Goal: Information Seeking & Learning: Compare options

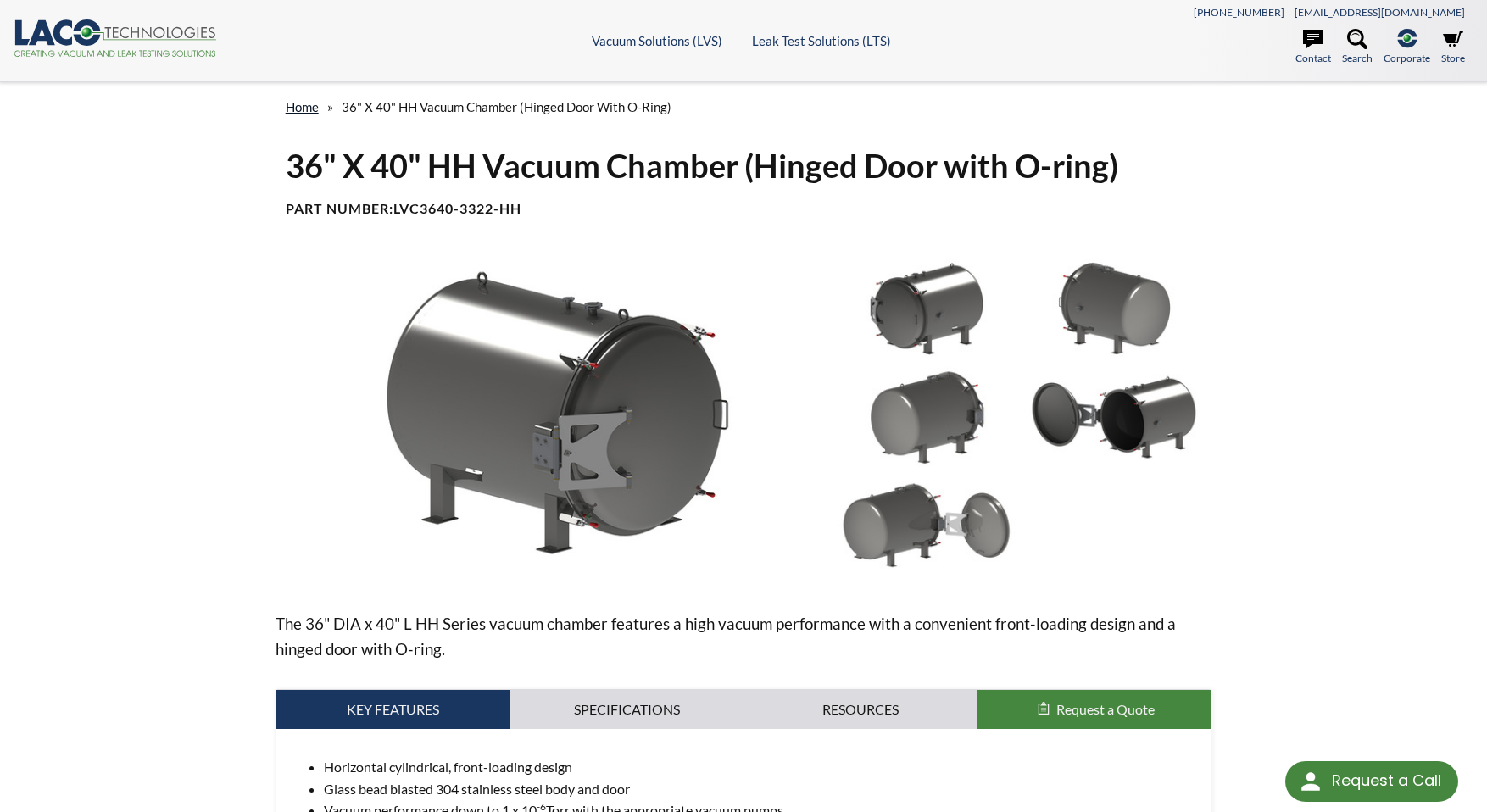
click at [302, 109] on link "home" at bounding box center [301, 106] width 33 height 15
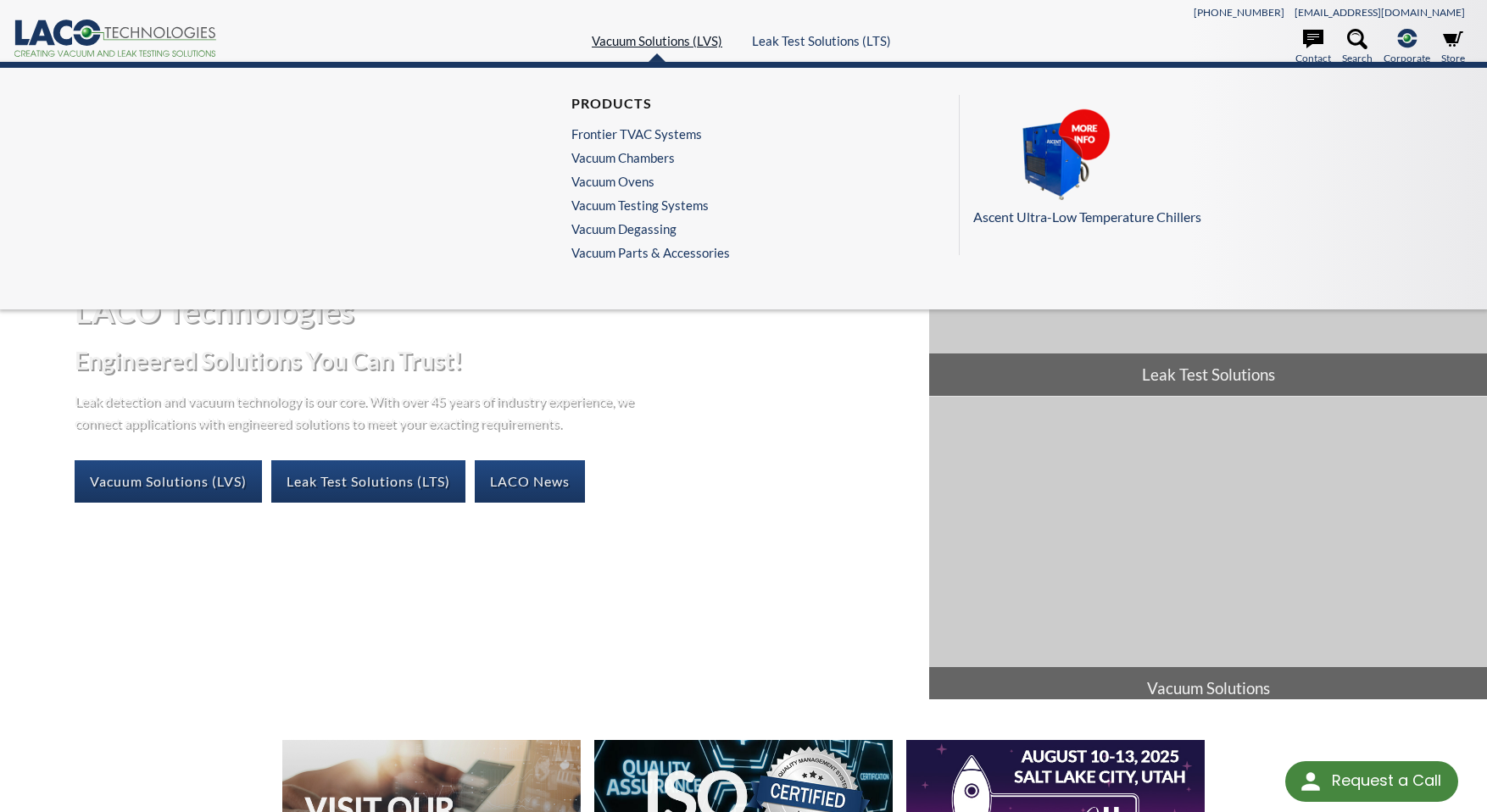
click at [667, 39] on link "Vacuum Solutions (LVS)" at bounding box center [657, 40] width 130 height 15
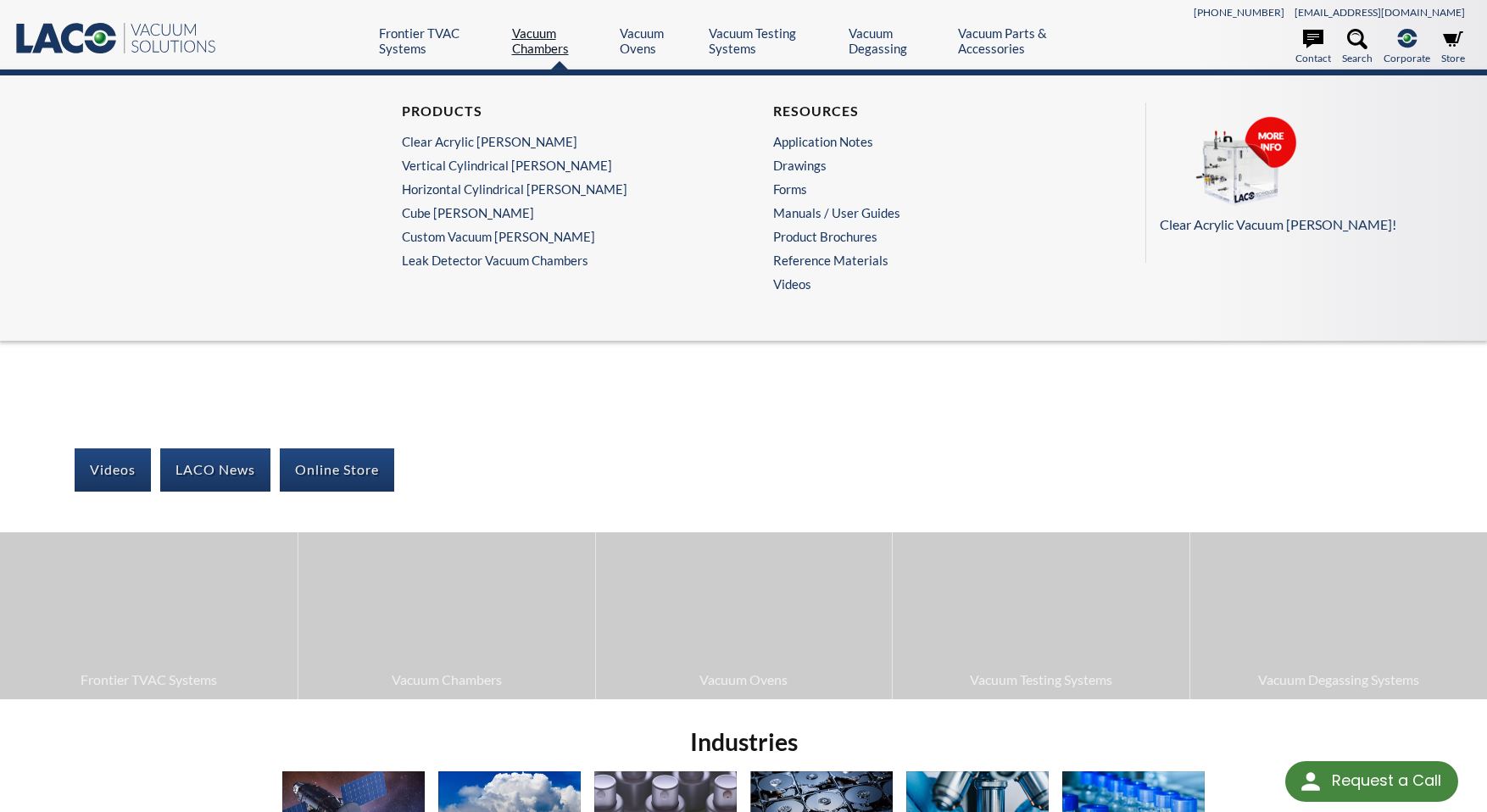
click at [536, 38] on link "Vacuum Chambers" at bounding box center [559, 41] width 96 height 31
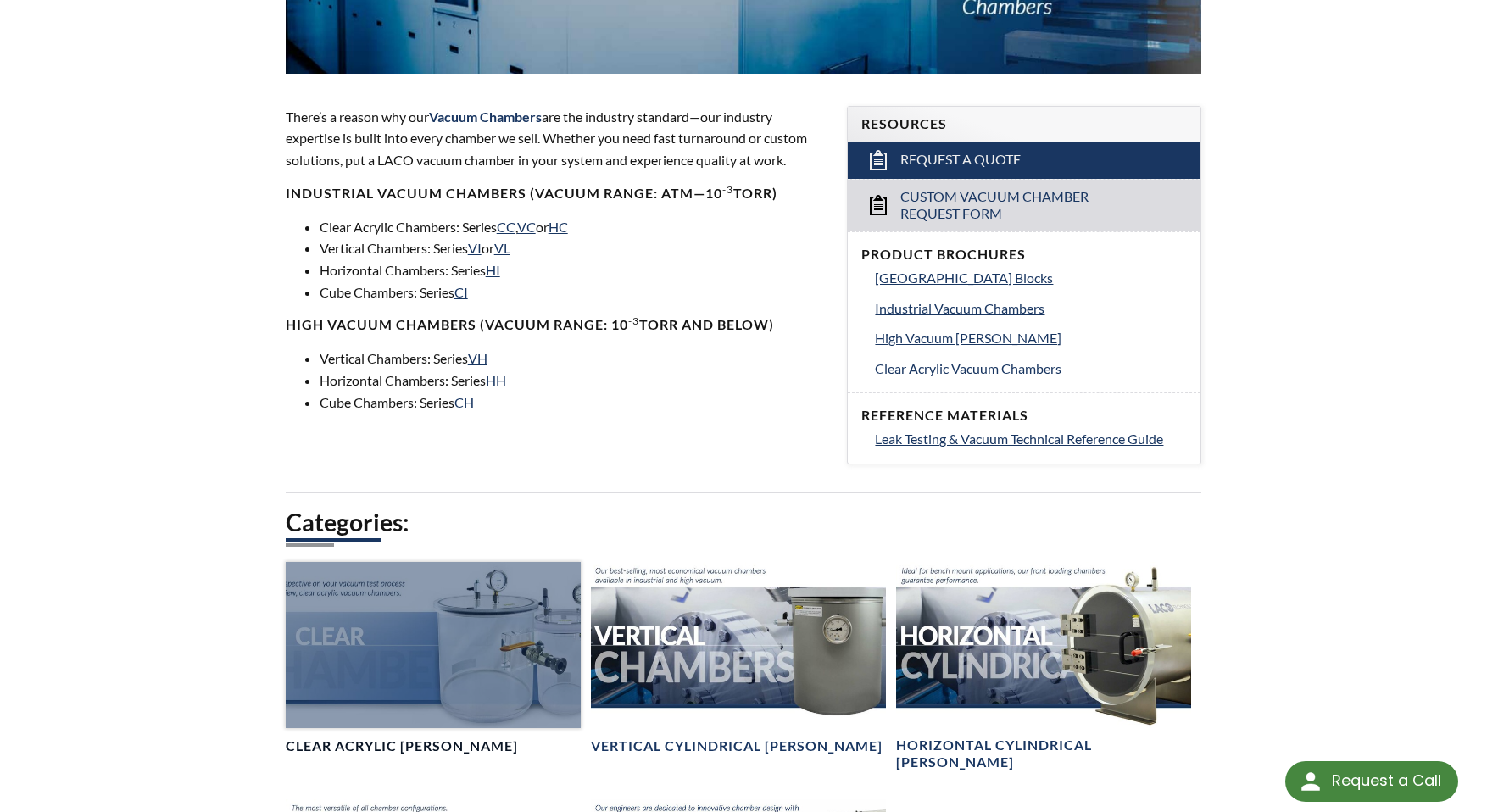
scroll to position [848, 0]
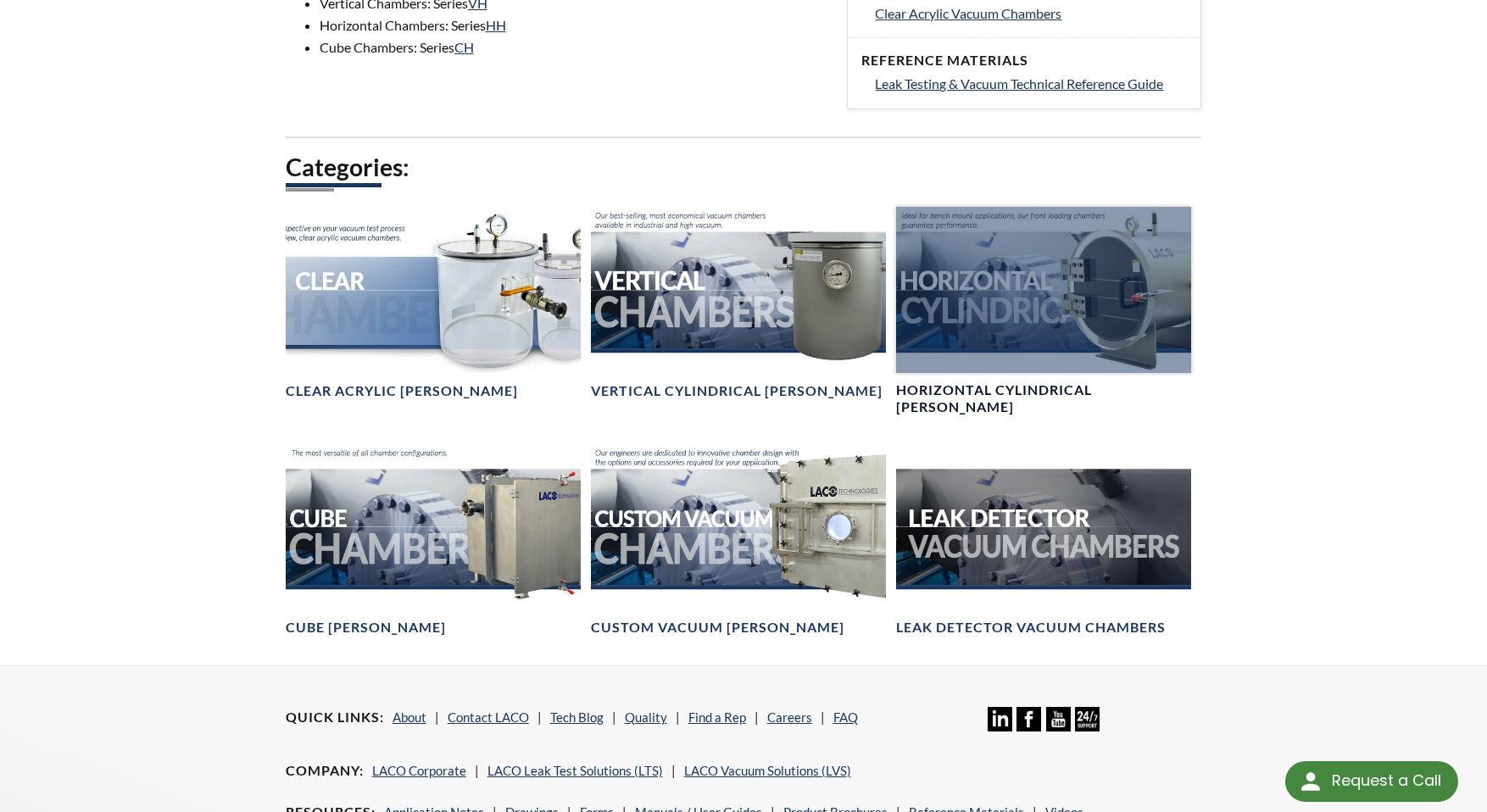
click at [972, 290] on div at bounding box center [1043, 288] width 295 height 165
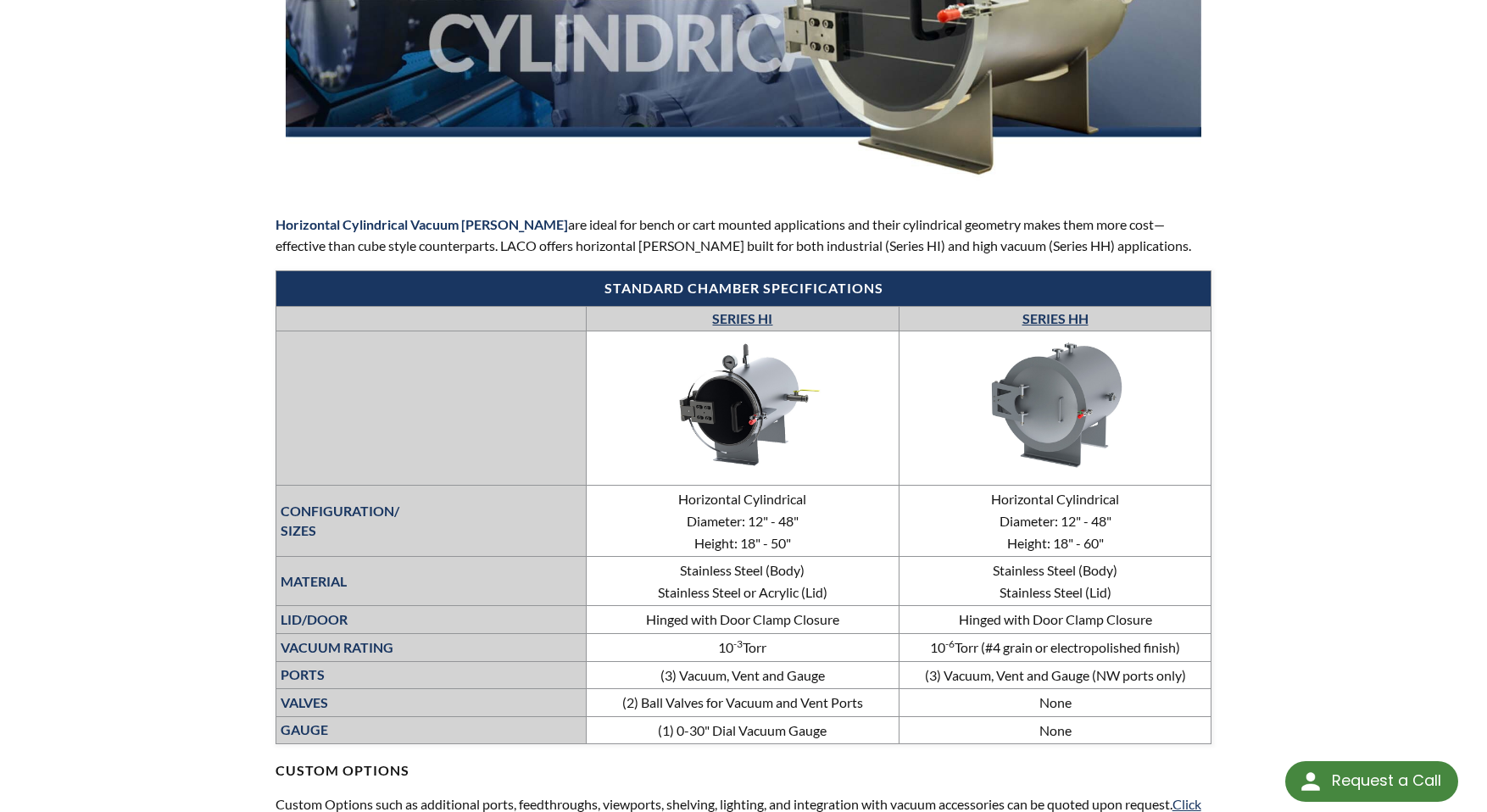
scroll to position [424, 0]
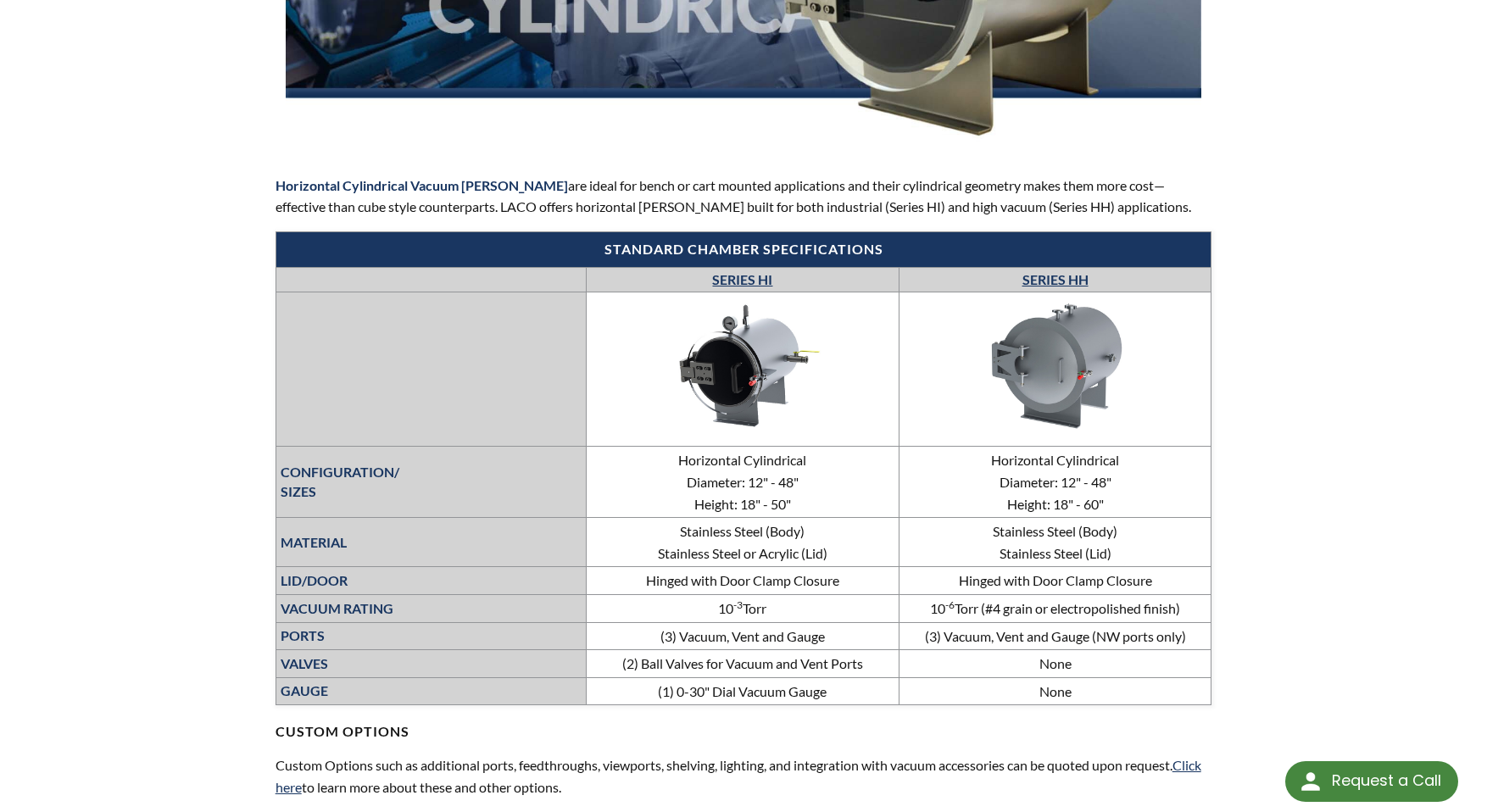
click at [1053, 277] on link "SERIES HH" at bounding box center [1055, 280] width 66 height 16
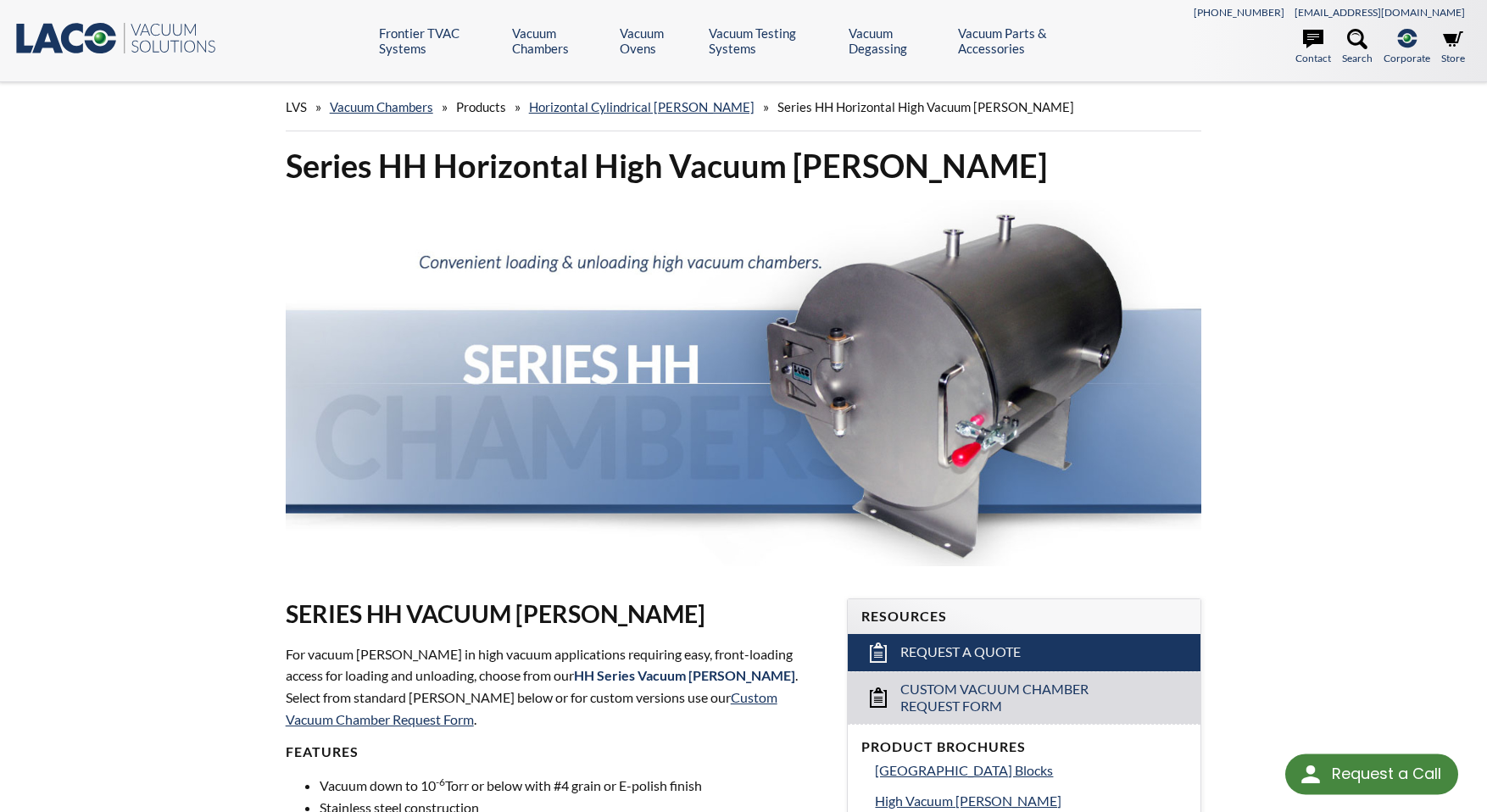
select select "Language Translate Widget"
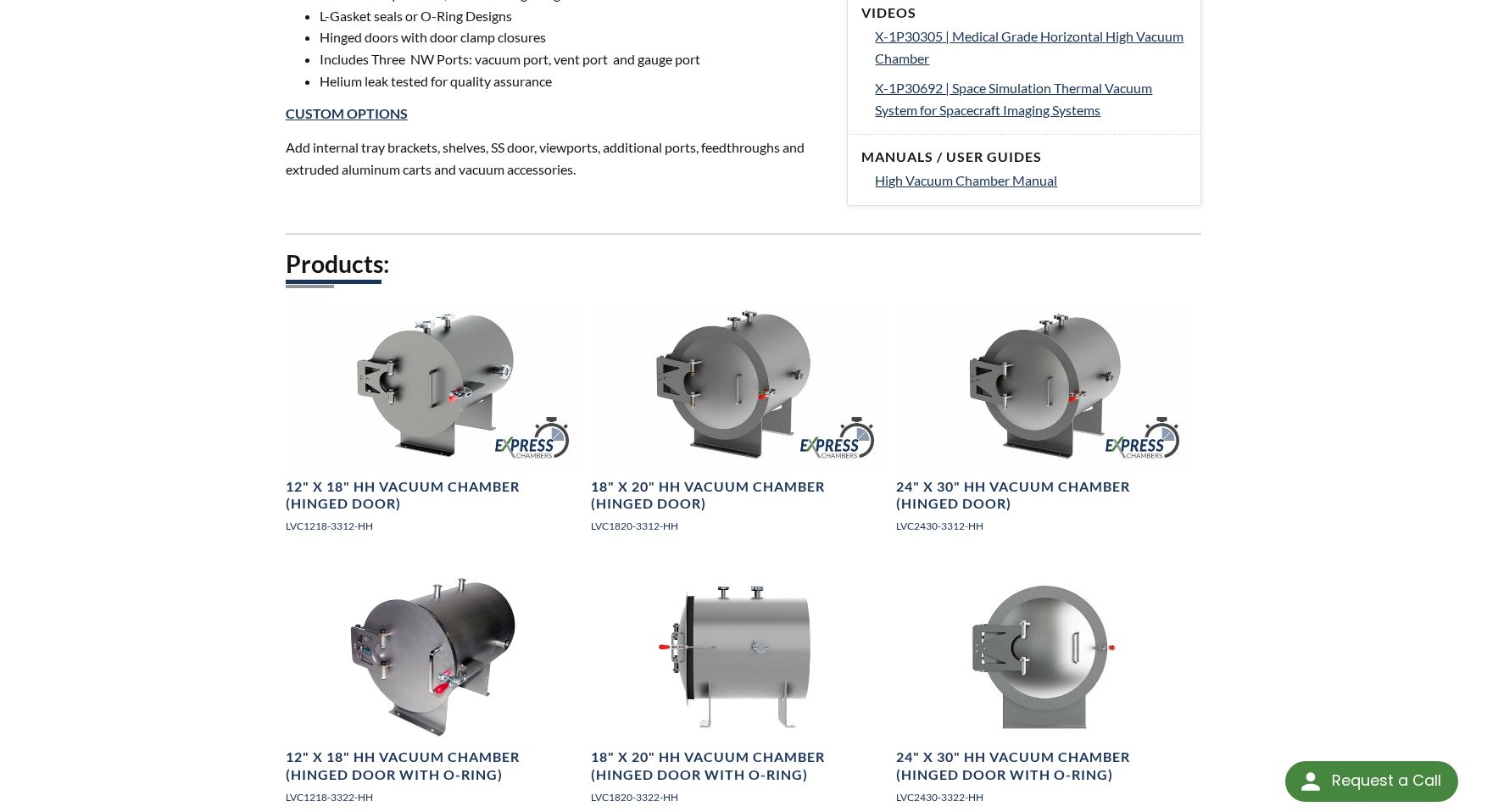
scroll to position [424, 0]
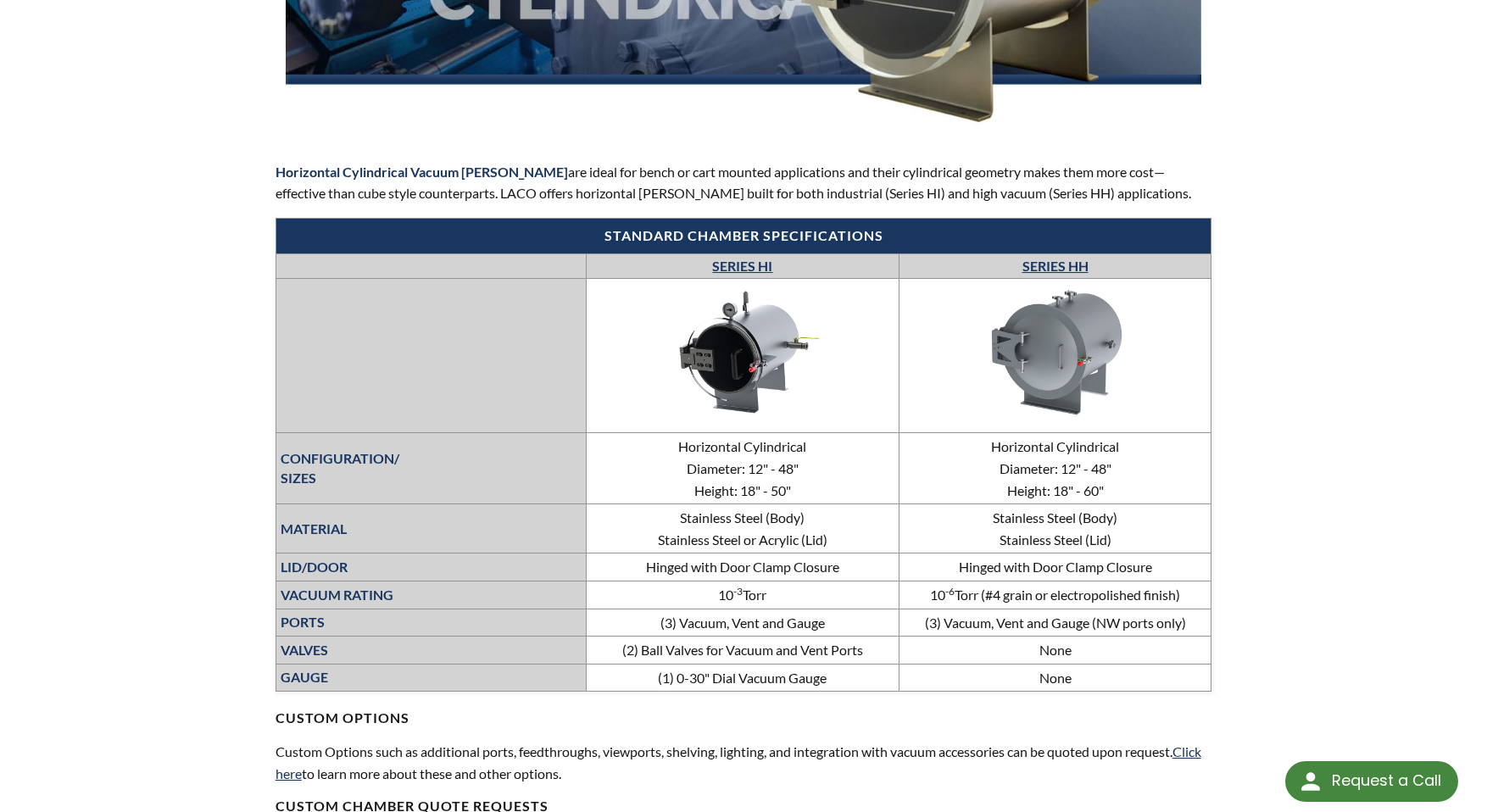
scroll to position [457, 0]
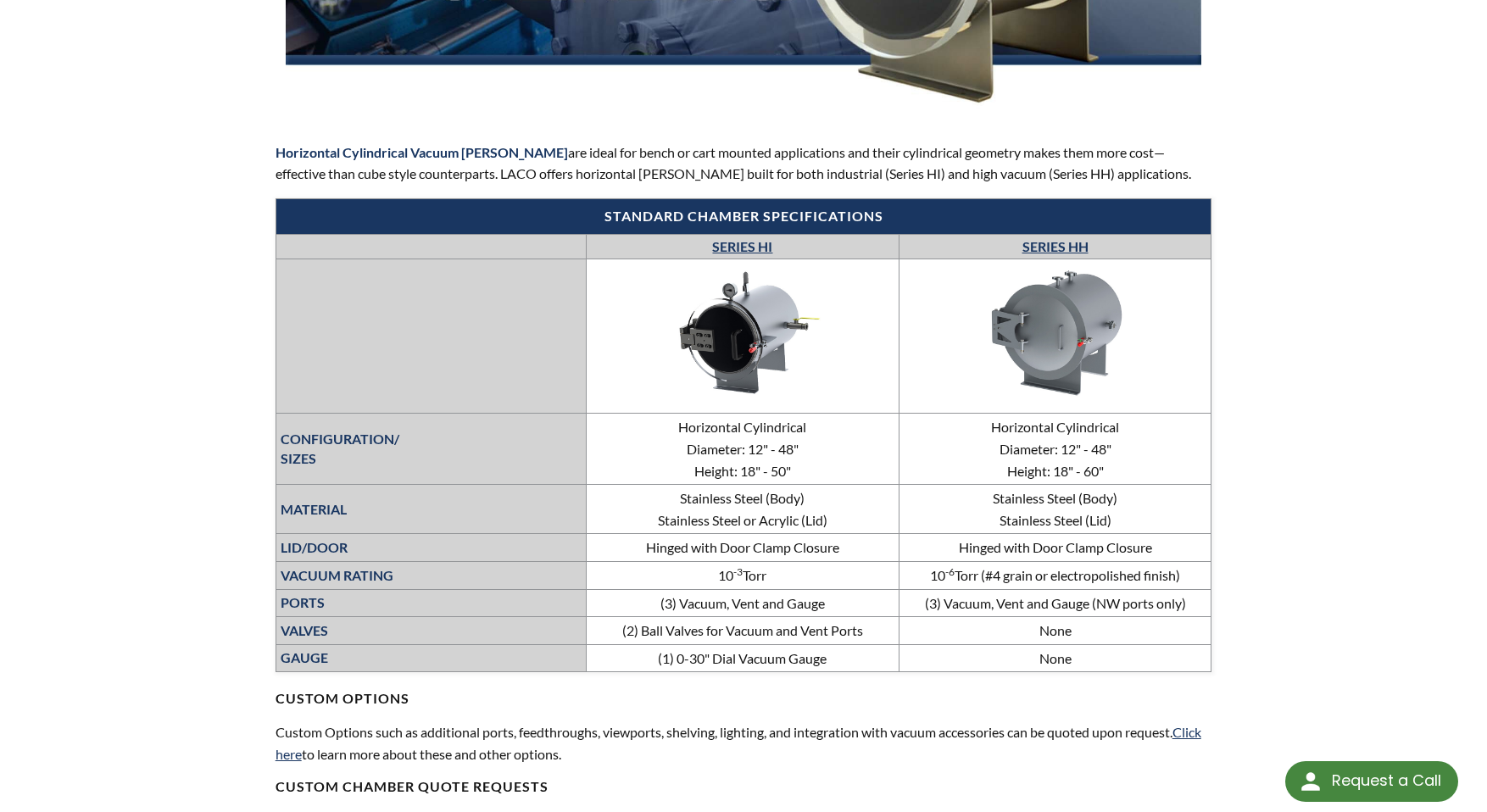
click at [1036, 354] on img at bounding box center [1055, 333] width 254 height 143
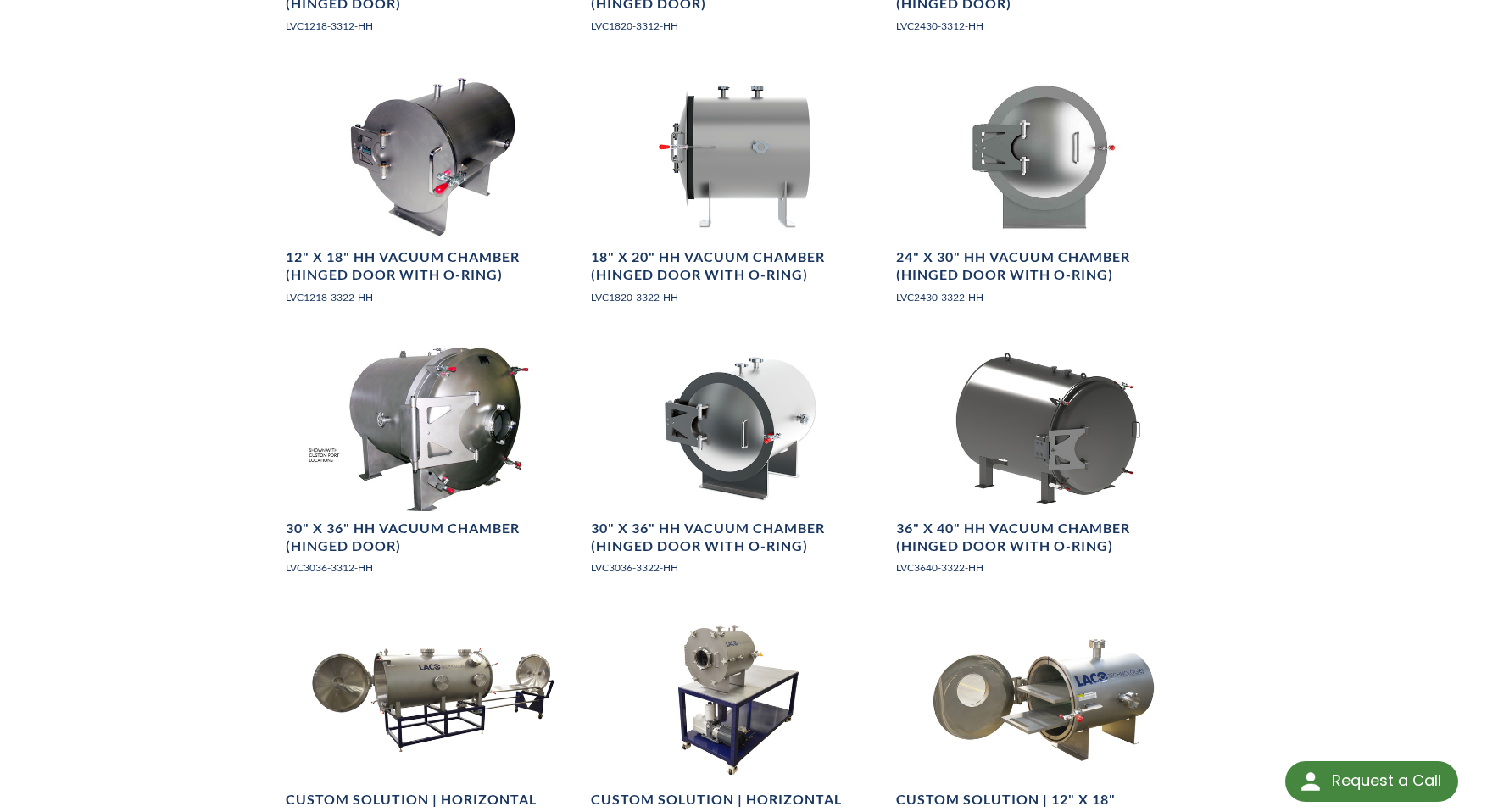
scroll to position [1526, 0]
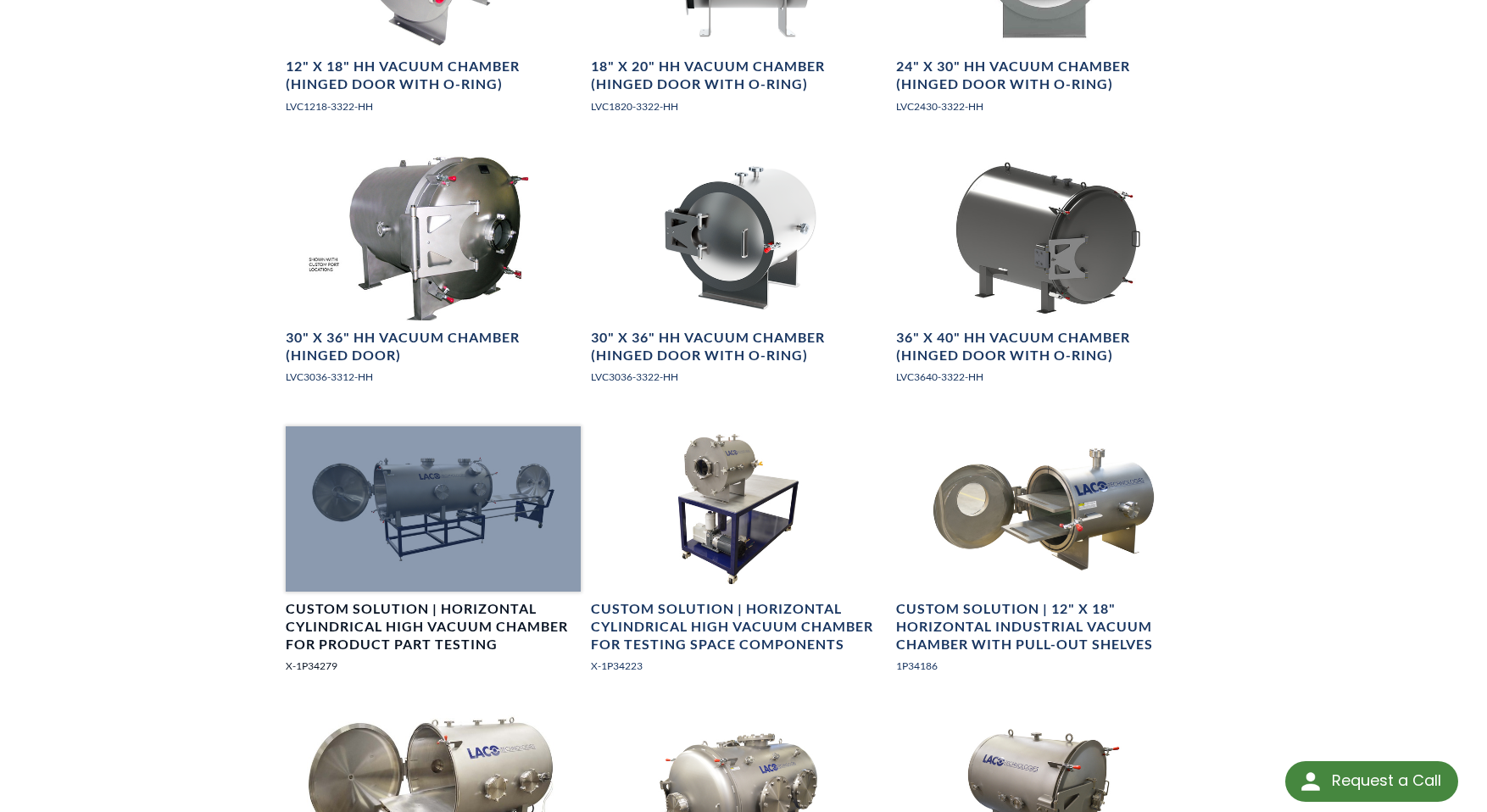
click at [490, 521] on div at bounding box center [433, 509] width 295 height 165
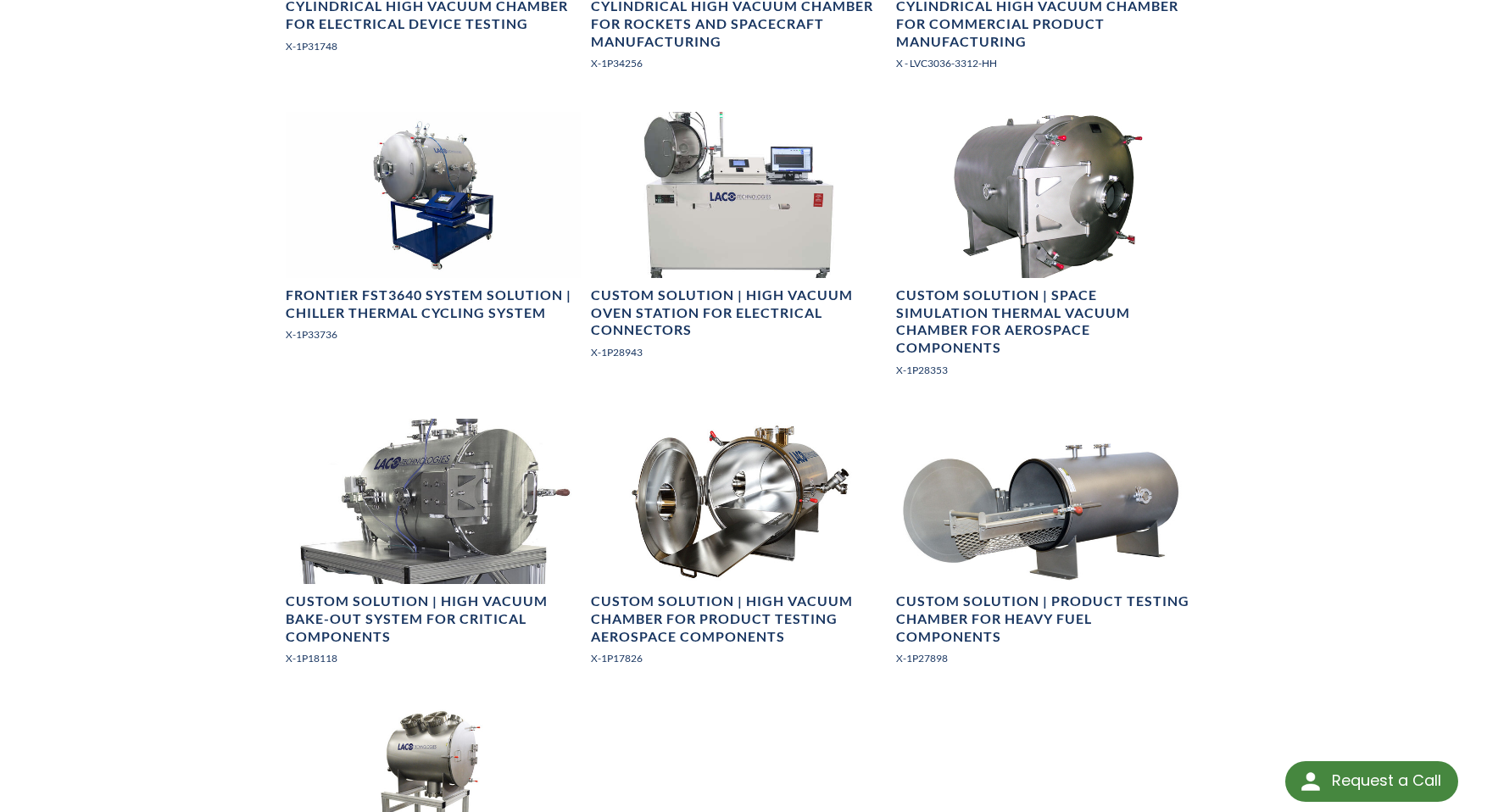
scroll to position [2460, 0]
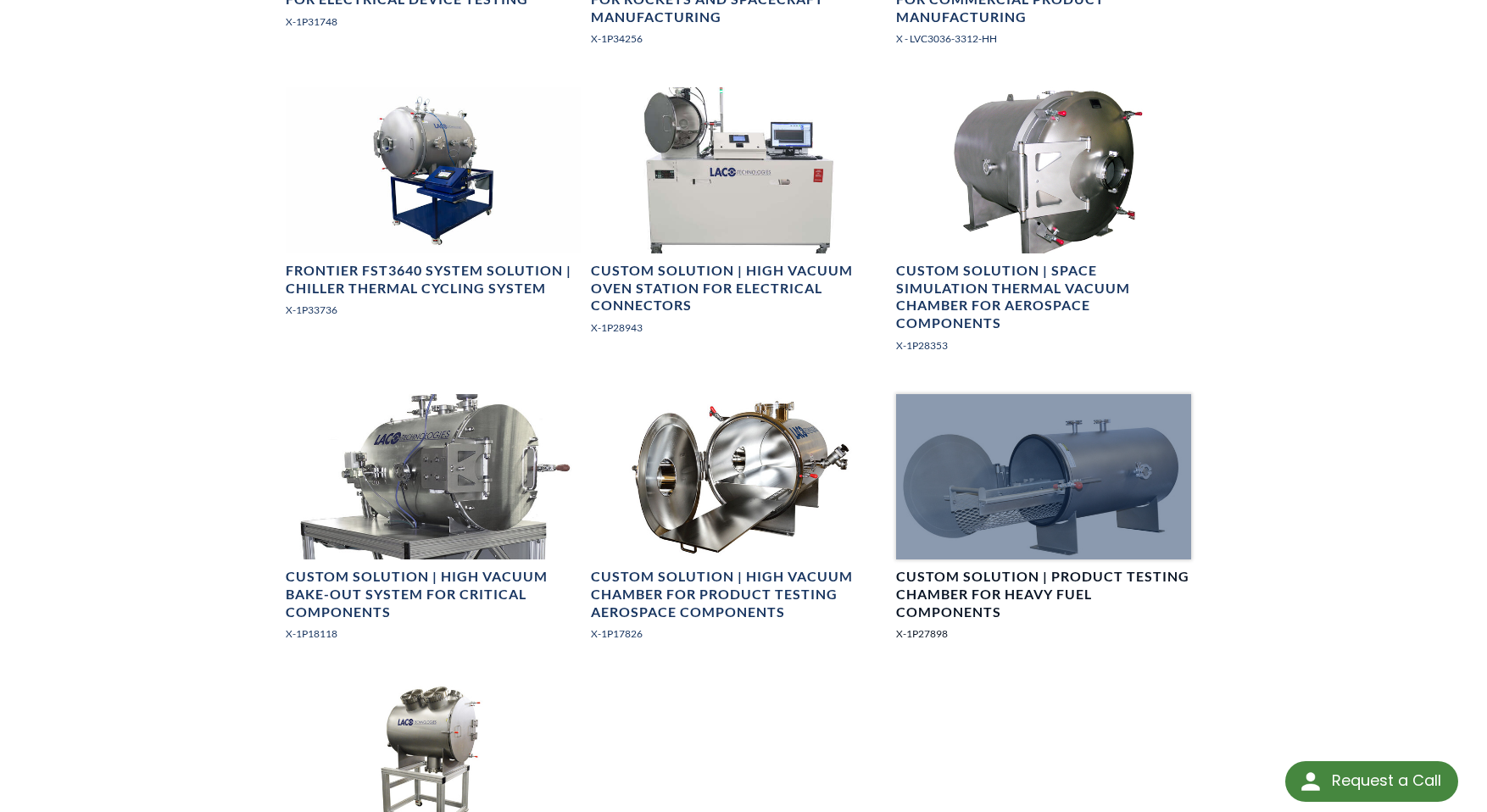
click at [1031, 482] on div at bounding box center [1043, 476] width 295 height 165
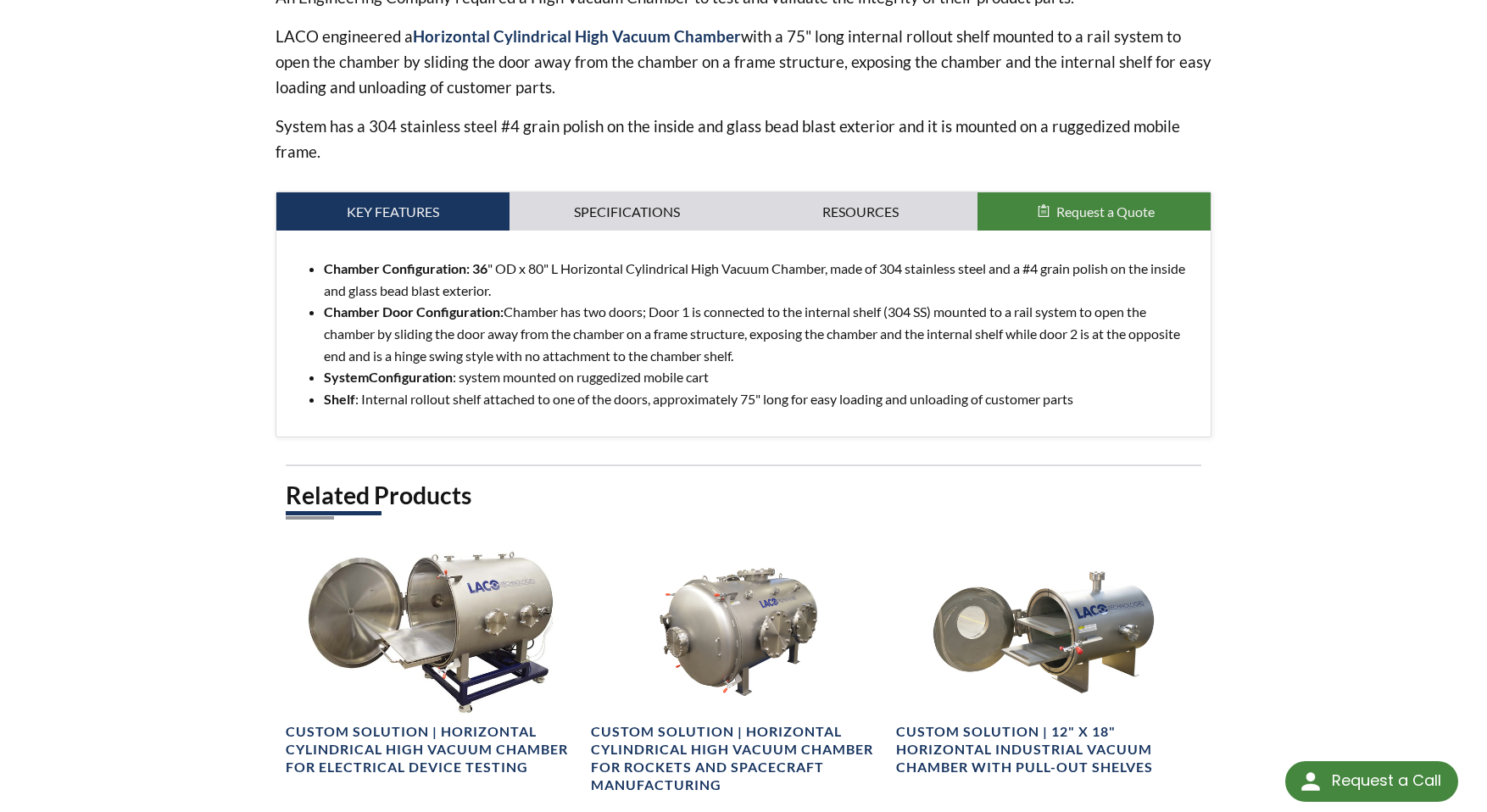
scroll to position [594, 0]
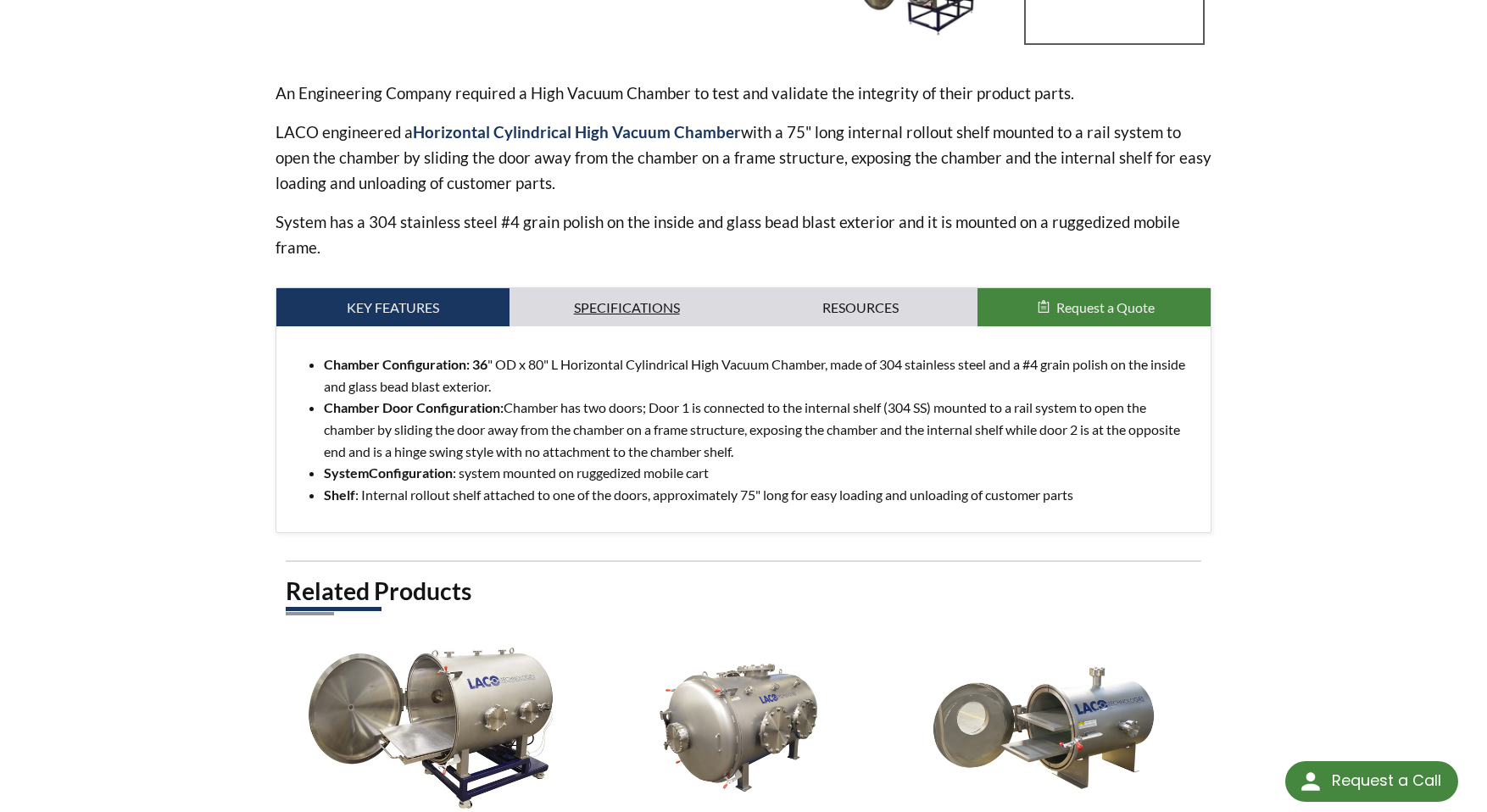
click at [627, 307] on link "Specifications" at bounding box center [626, 307] width 234 height 39
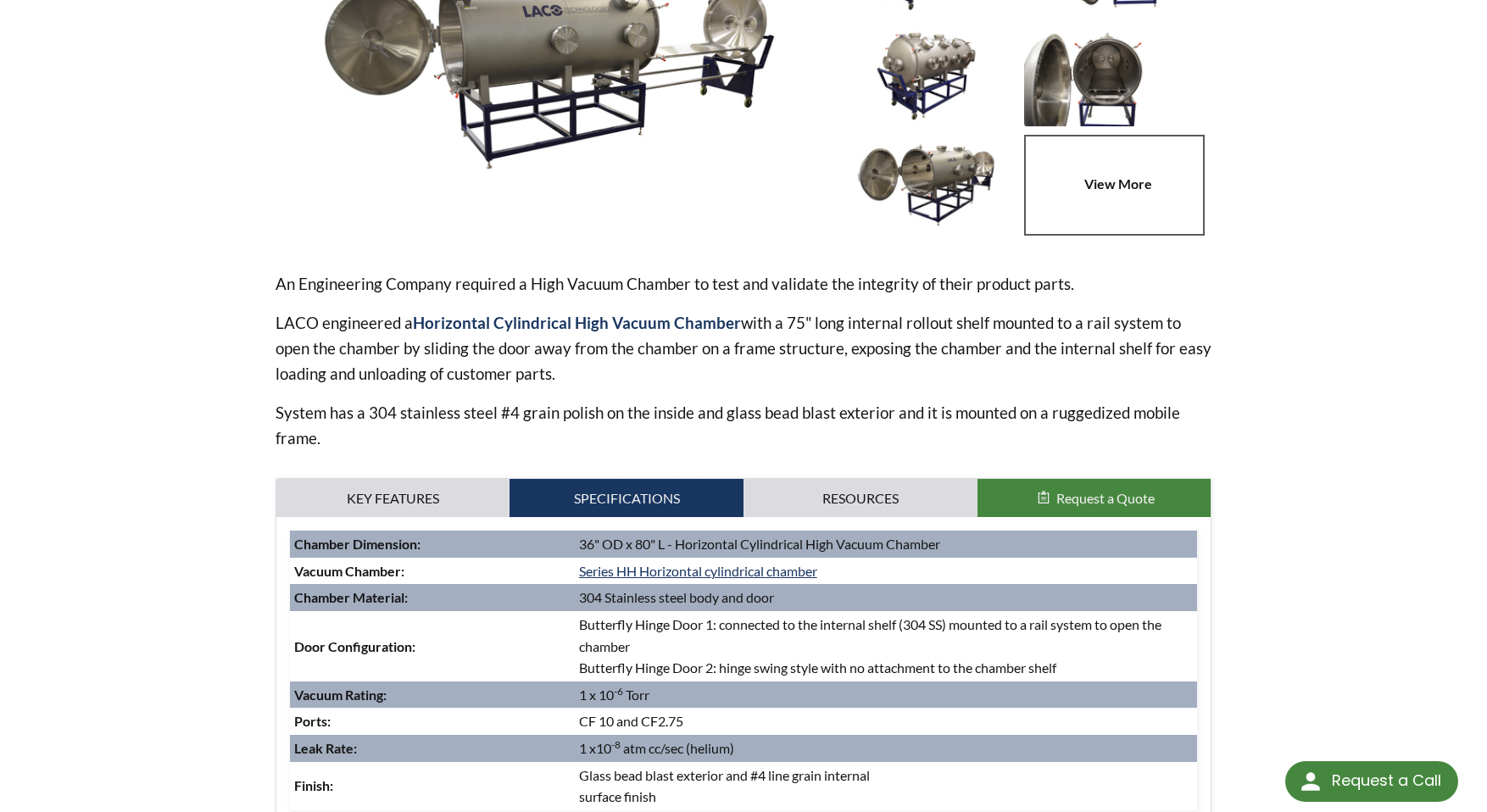
scroll to position [0, 0]
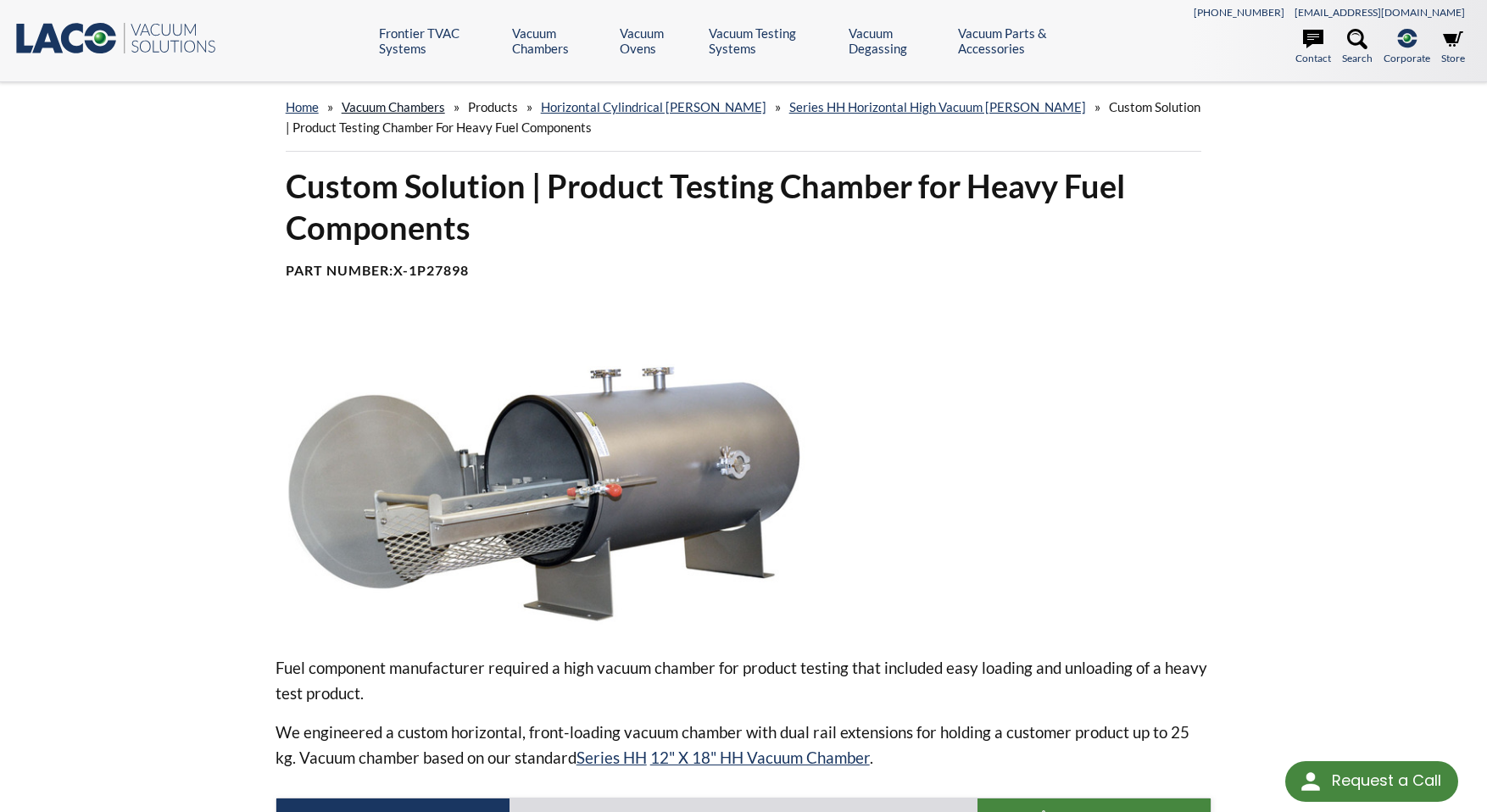
click at [406, 105] on link "Vacuum Chambers" at bounding box center [393, 106] width 104 height 15
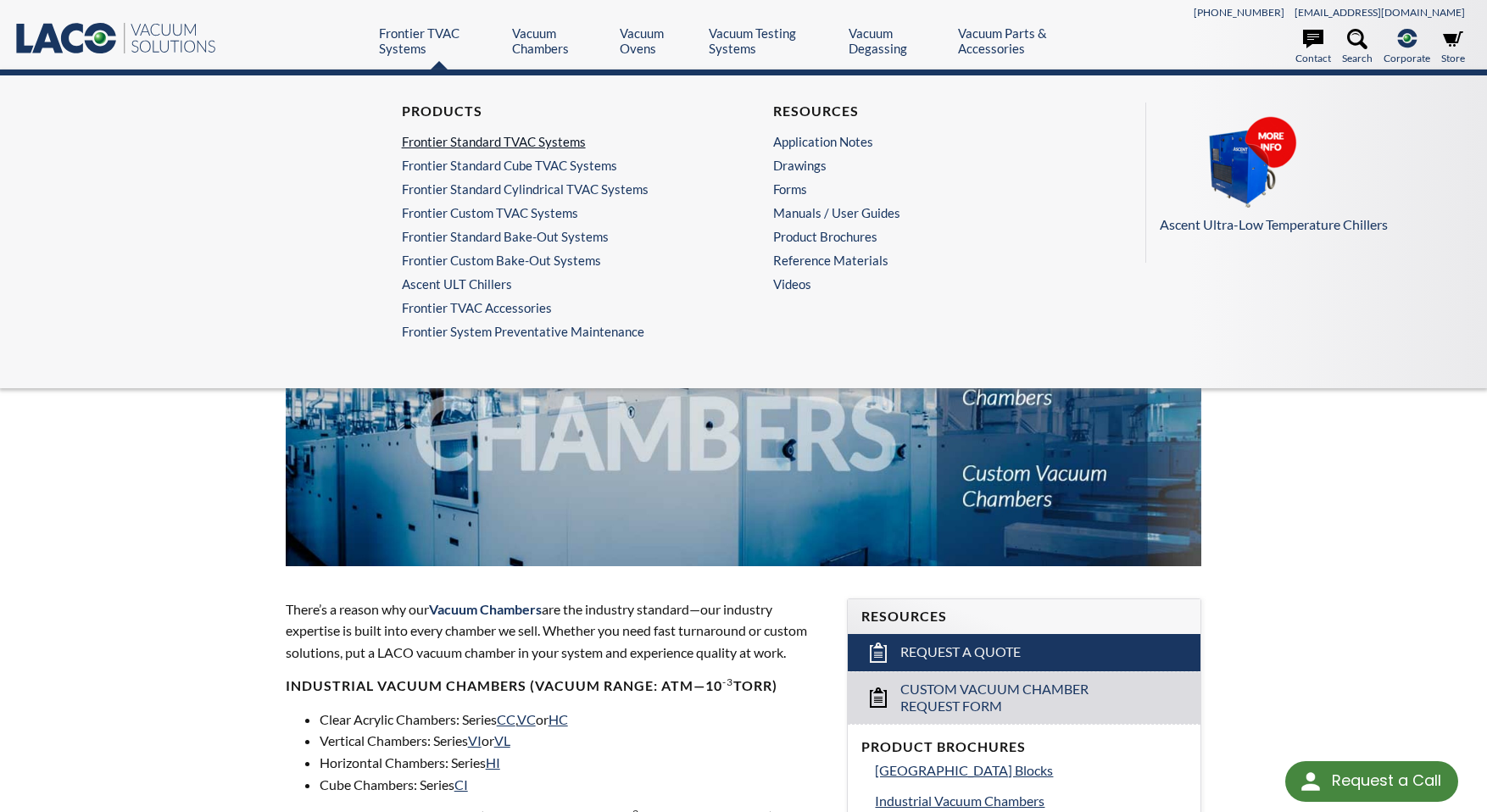
click at [443, 144] on link "Frontier Standard TVAC Systems" at bounding box center [553, 141] width 303 height 15
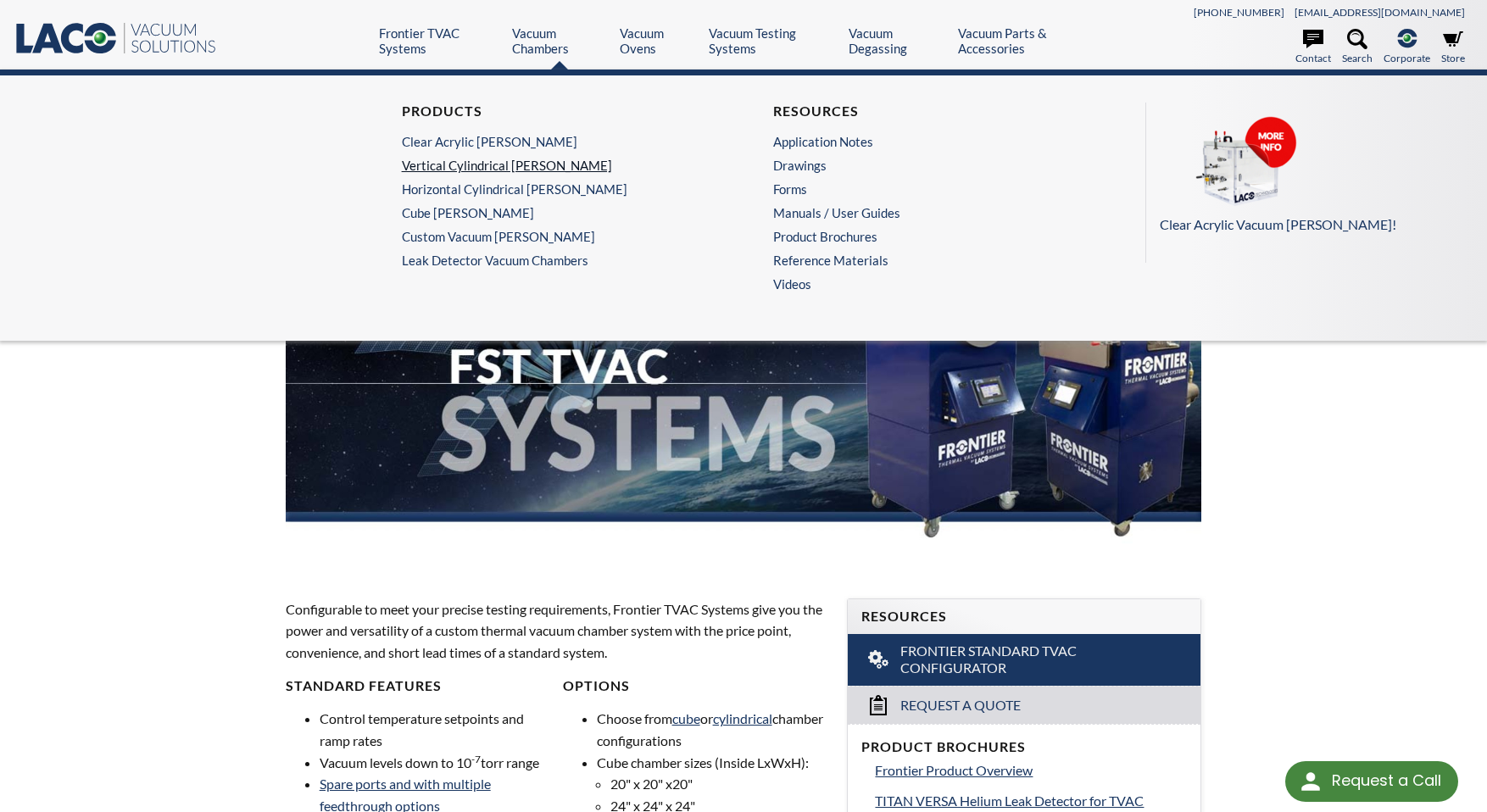
click at [463, 165] on link "Vertical Cylindrical [PERSON_NAME]" at bounding box center [553, 165] width 303 height 15
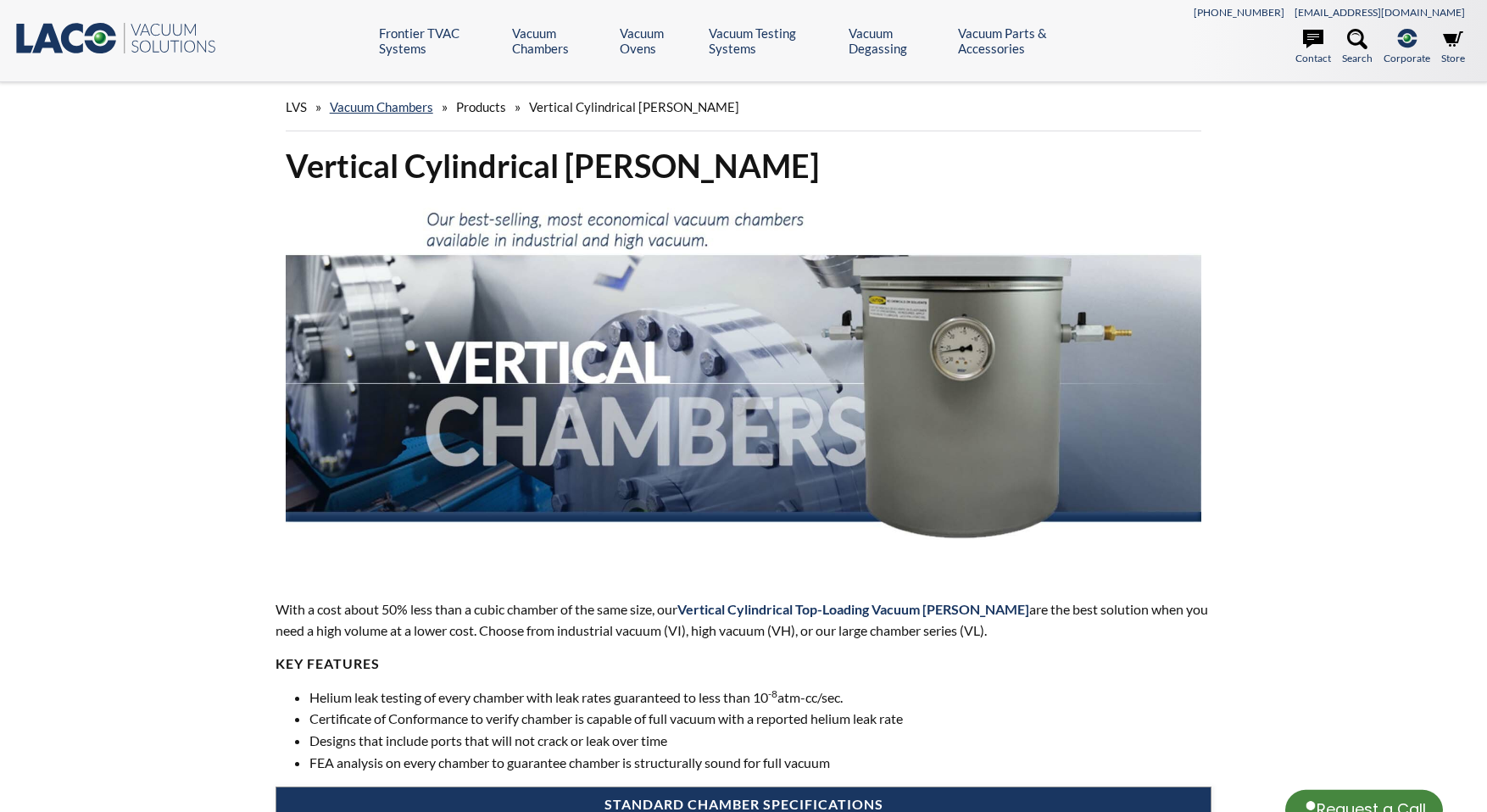
select select "Language Translate Widget"
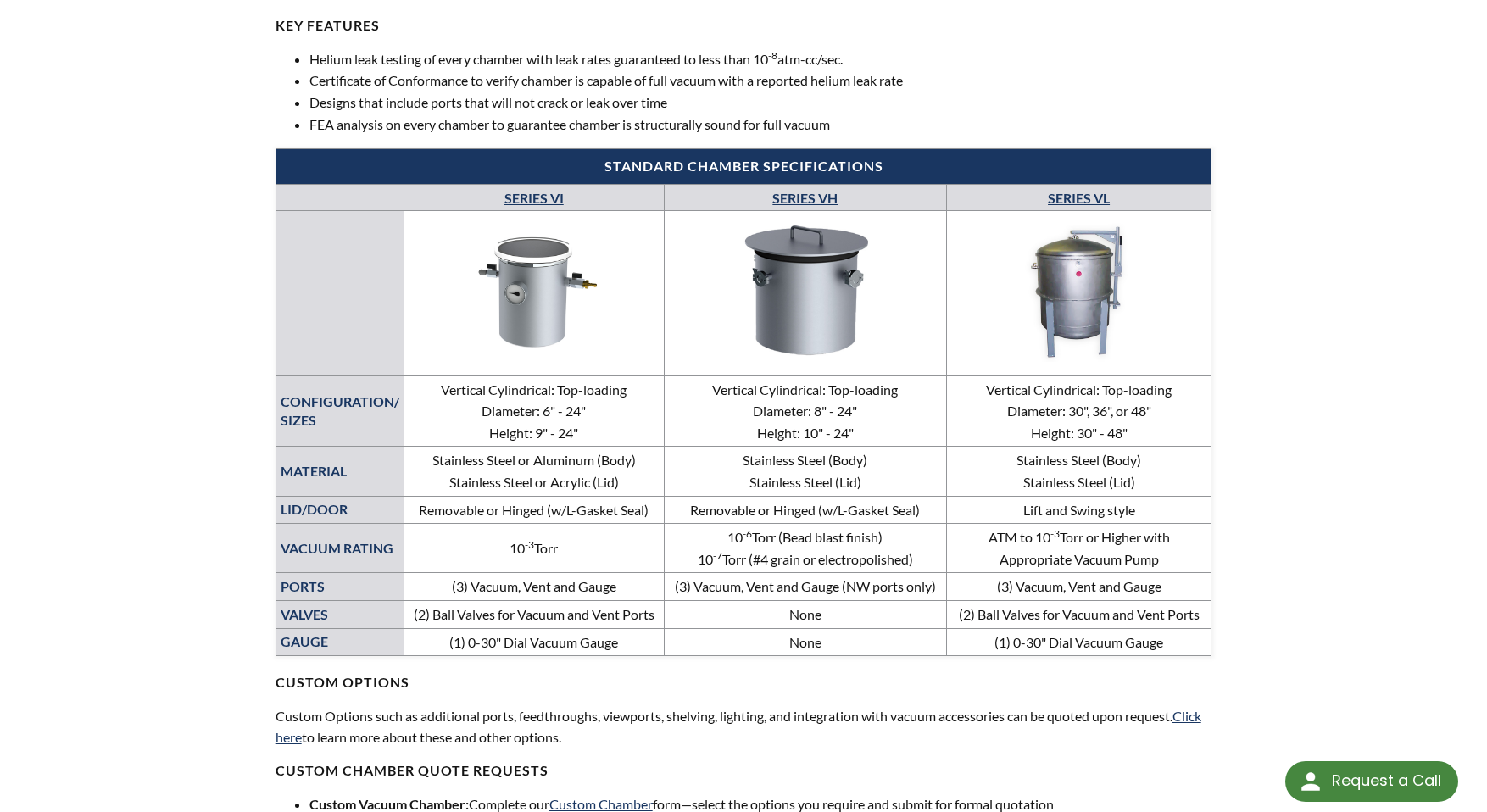
scroll to position [679, 0]
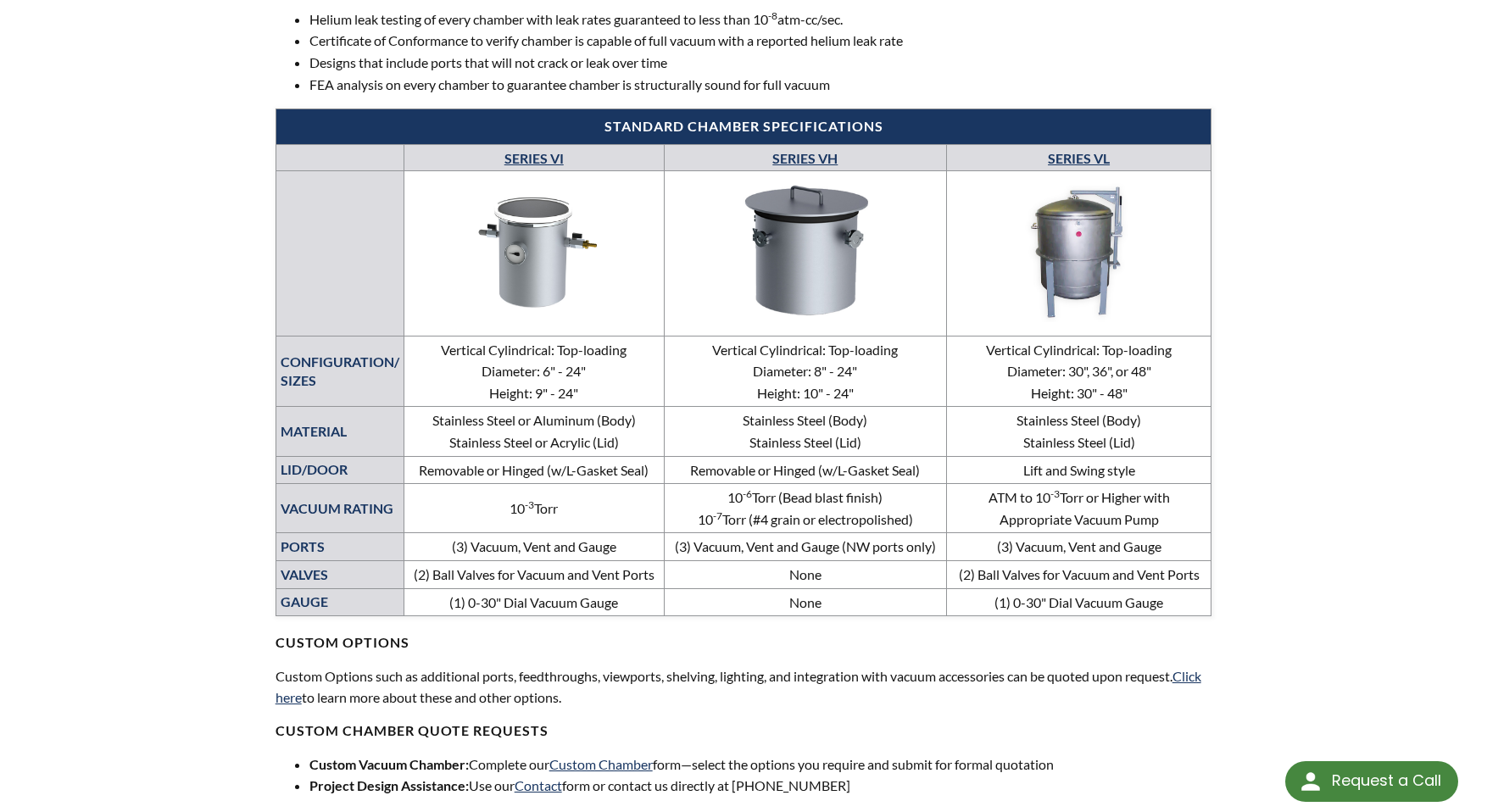
click at [1068, 231] on img at bounding box center [1079, 250] width 255 height 143
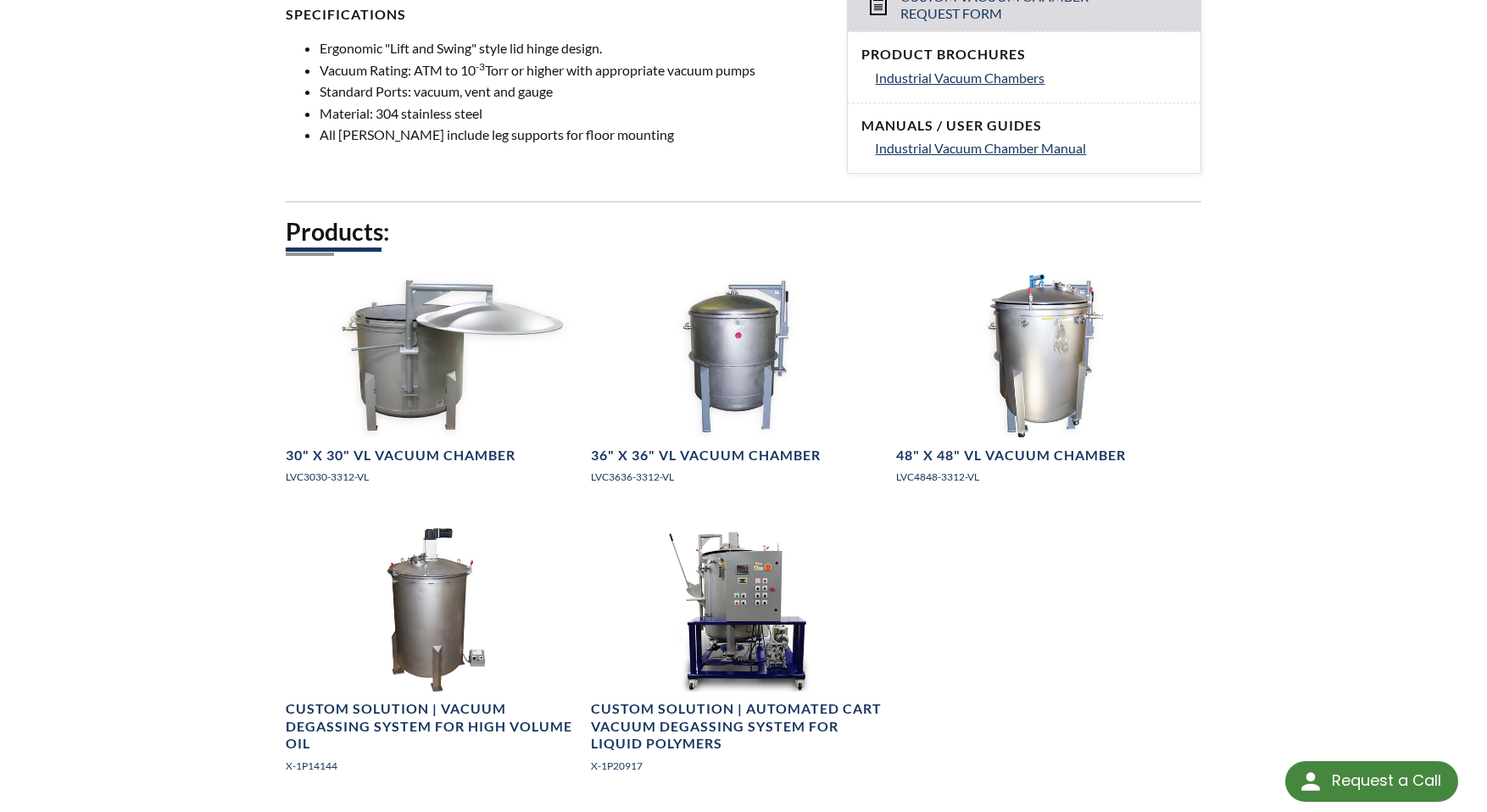
scroll to position [763, 0]
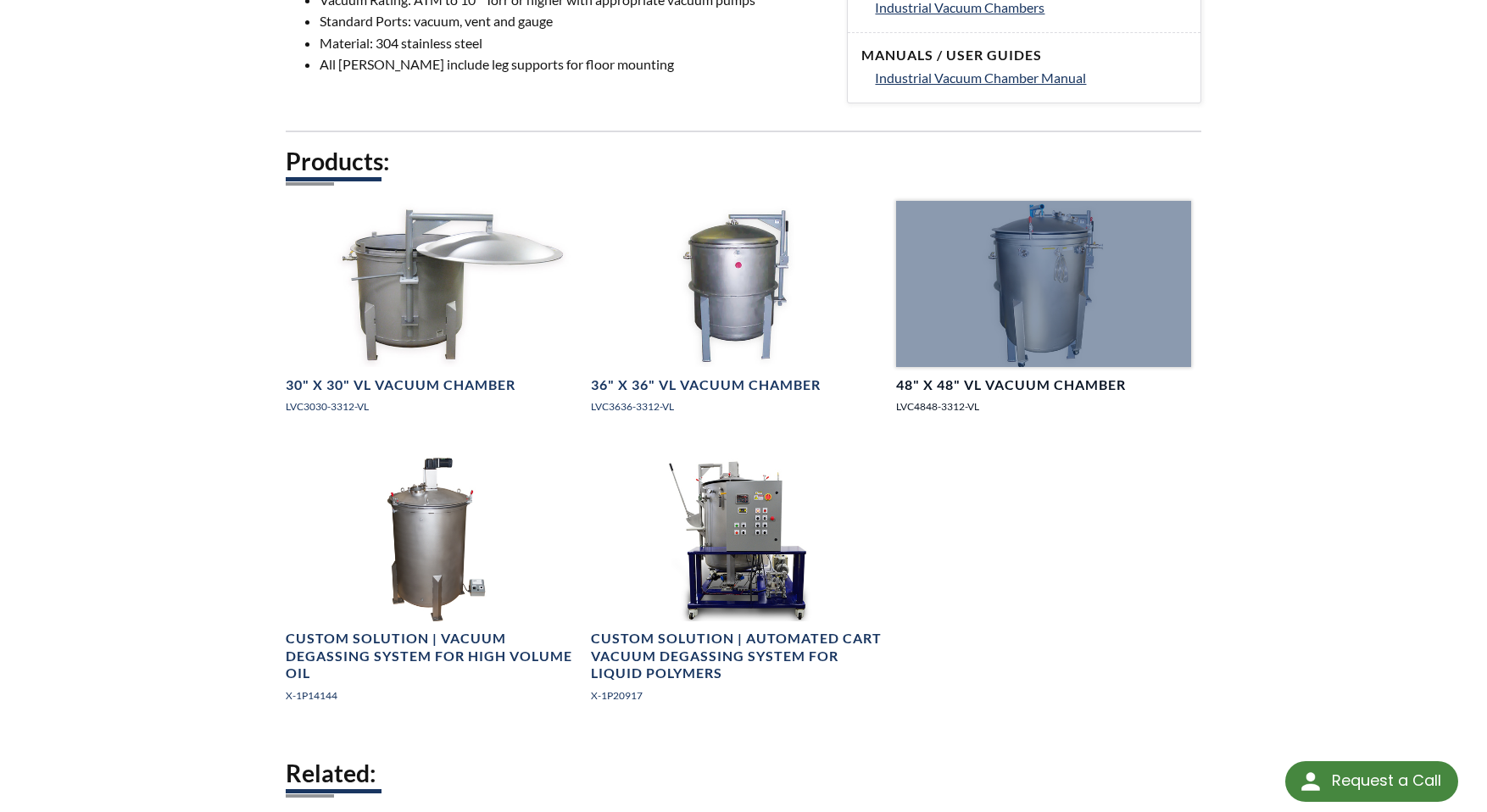
click at [1050, 279] on div at bounding box center [1043, 283] width 295 height 165
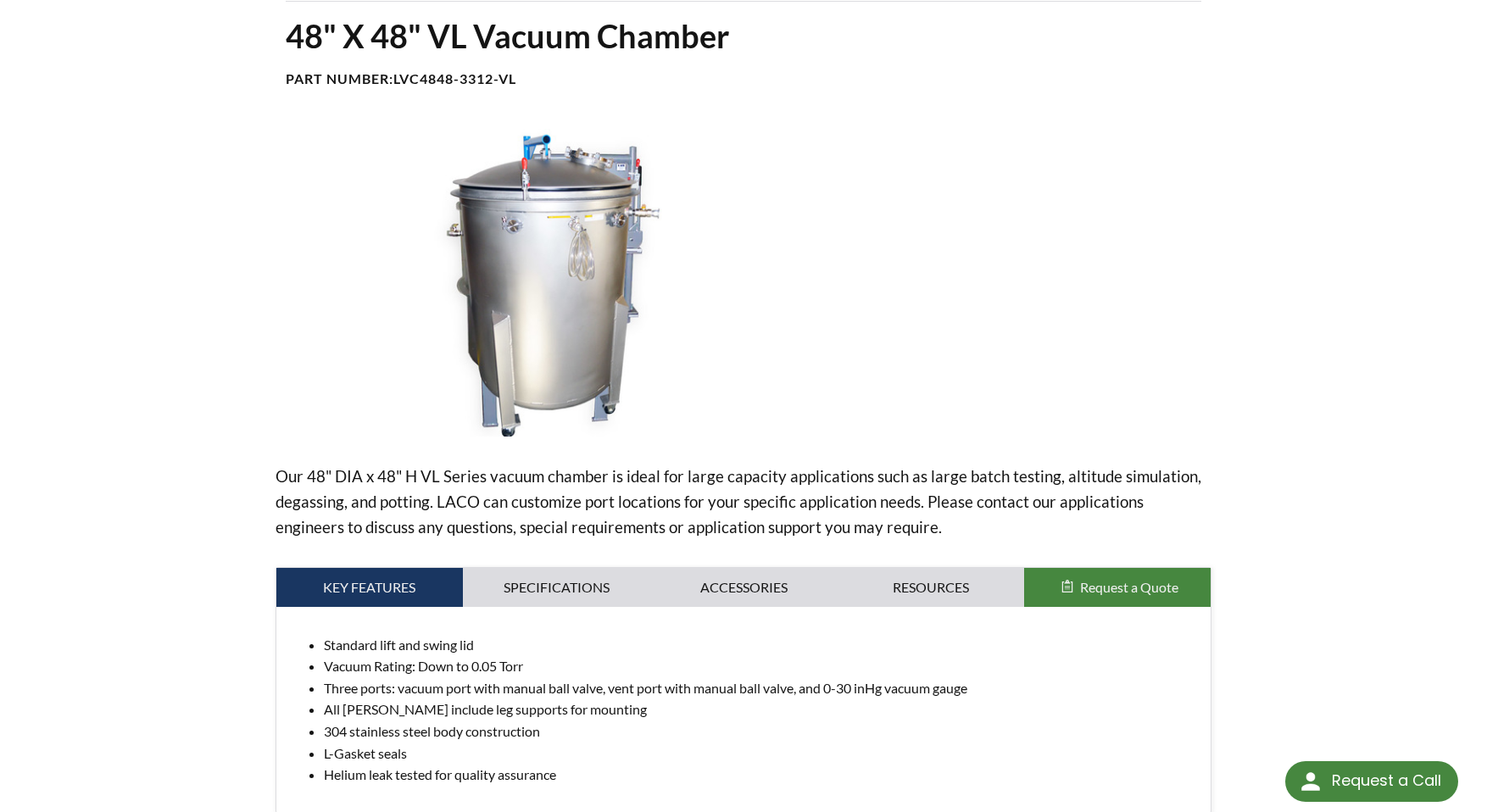
scroll to position [170, 0]
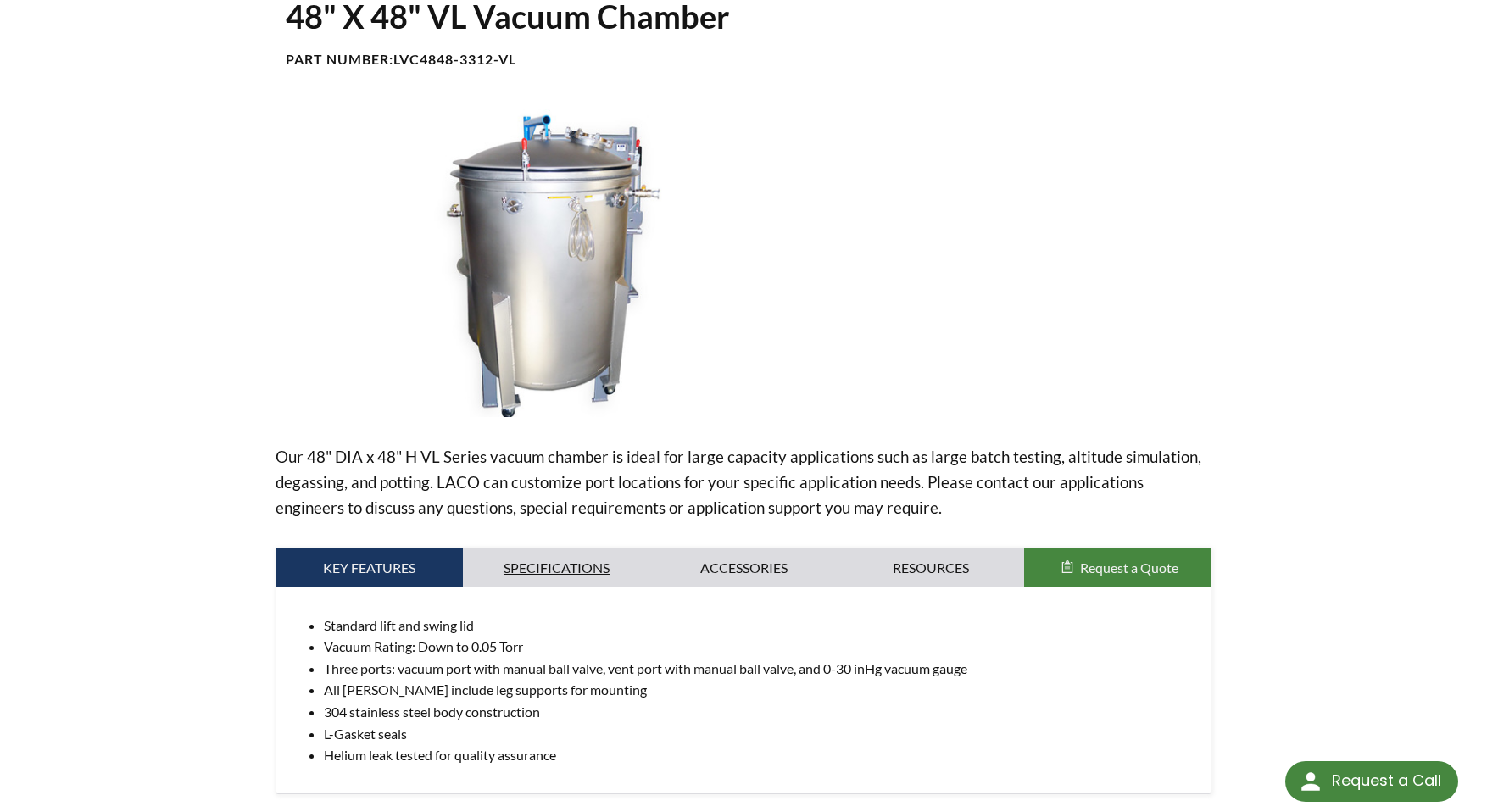
click at [566, 548] on link "Specifications" at bounding box center [557, 567] width 188 height 39
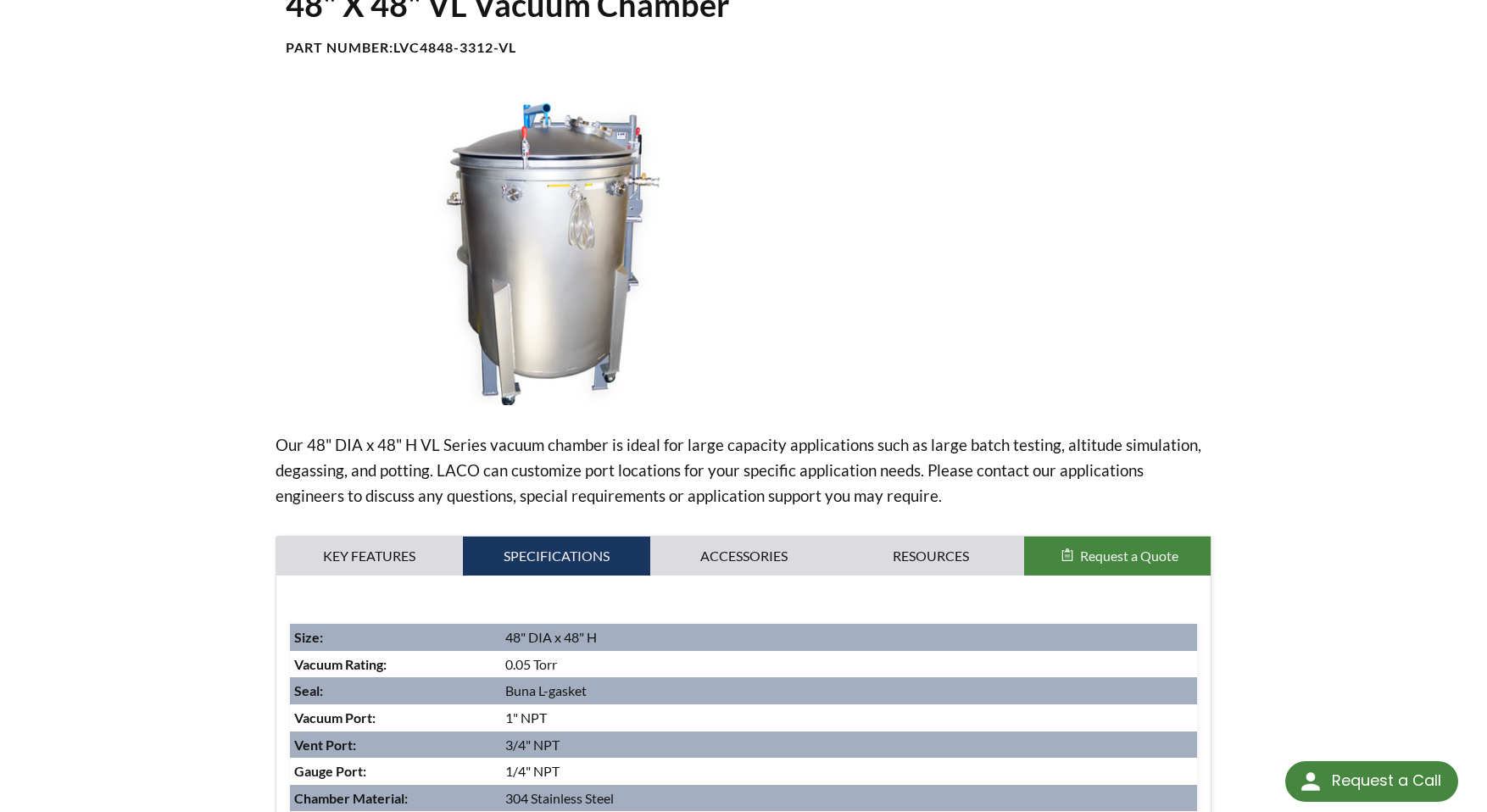
scroll to position [0, 0]
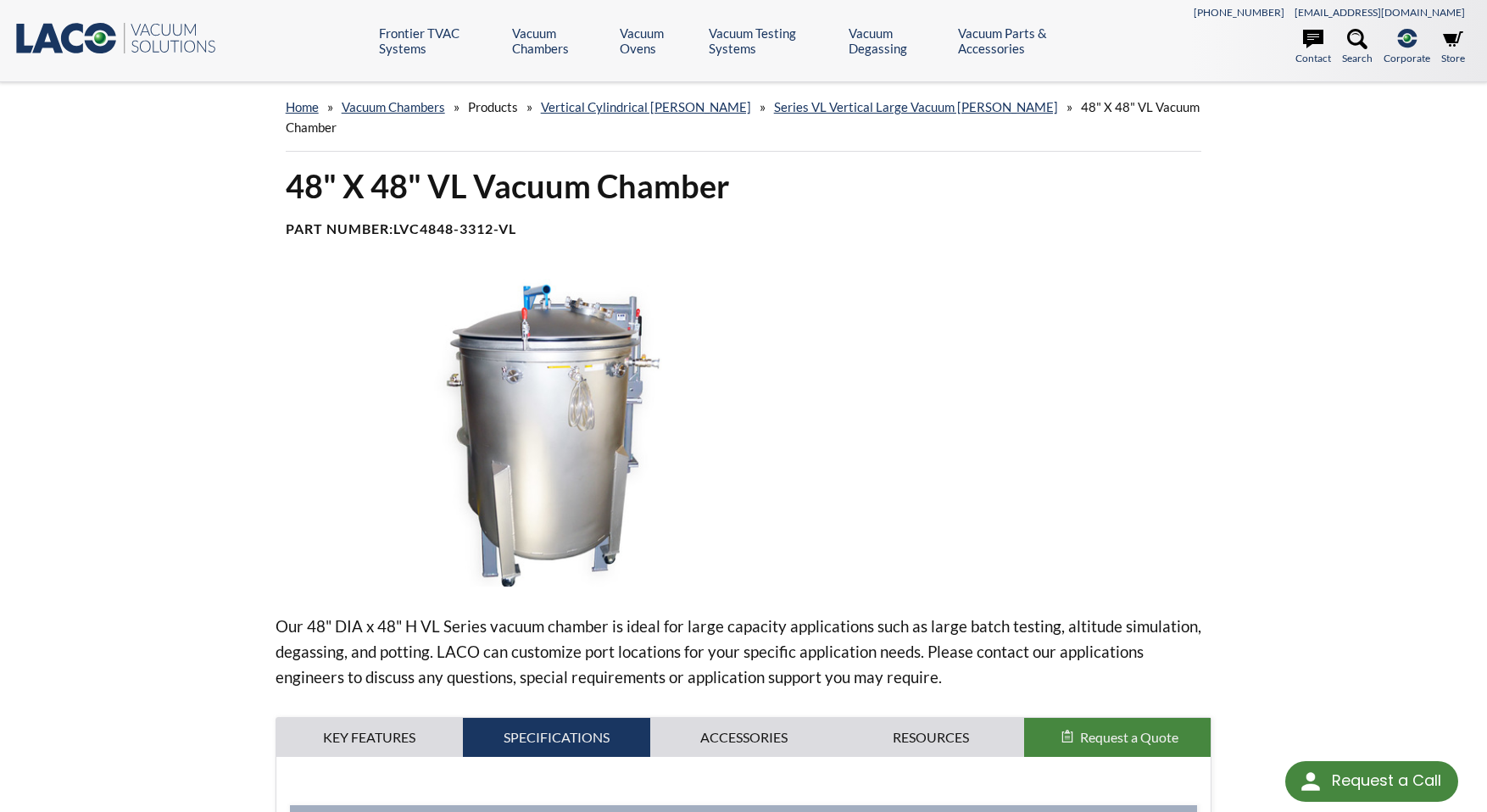
click at [553, 415] on img at bounding box center [549, 433] width 548 height 308
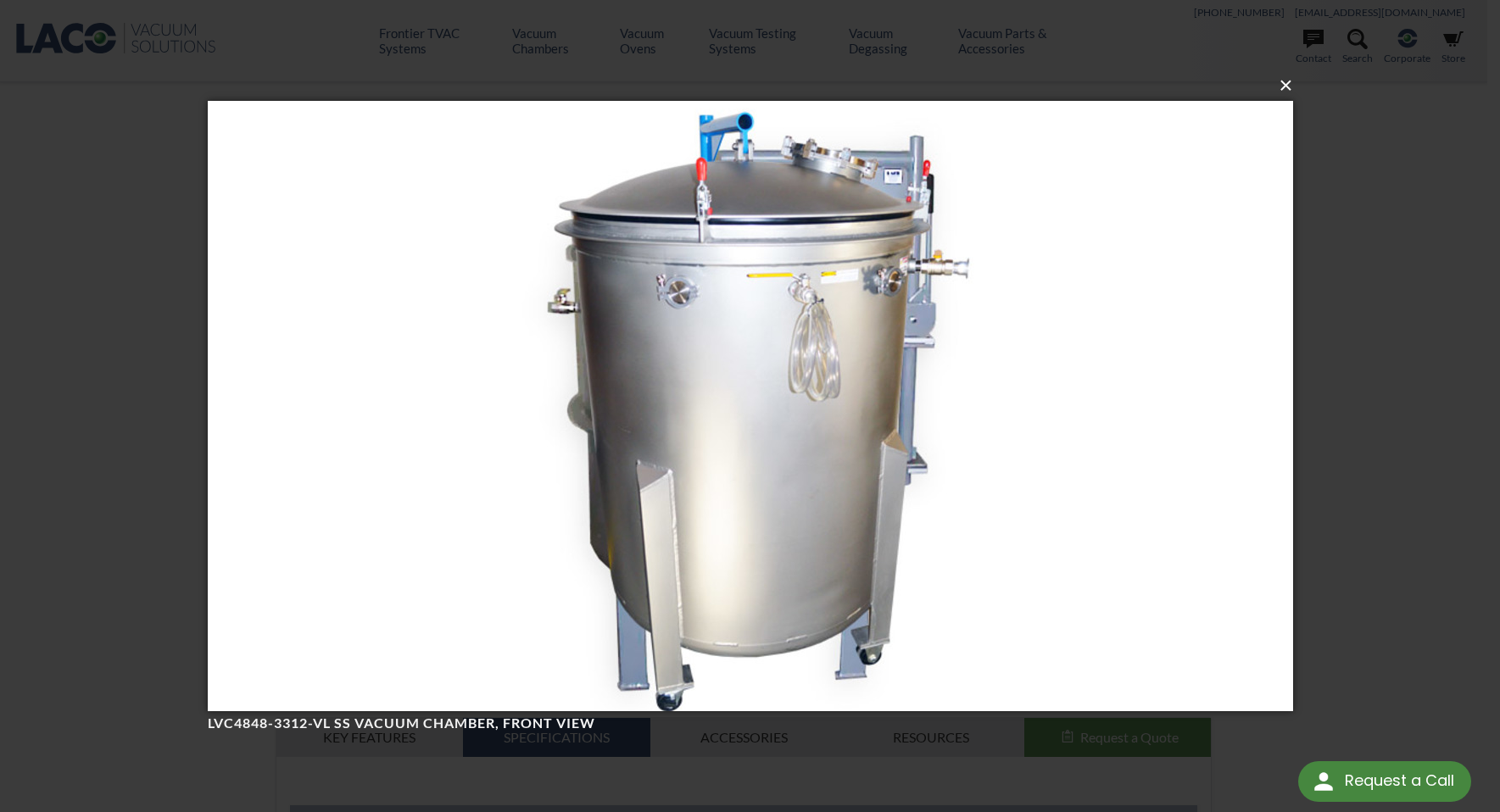
click at [1286, 84] on button "×" at bounding box center [755, 86] width 1086 height 38
